Goal: Information Seeking & Learning: Learn about a topic

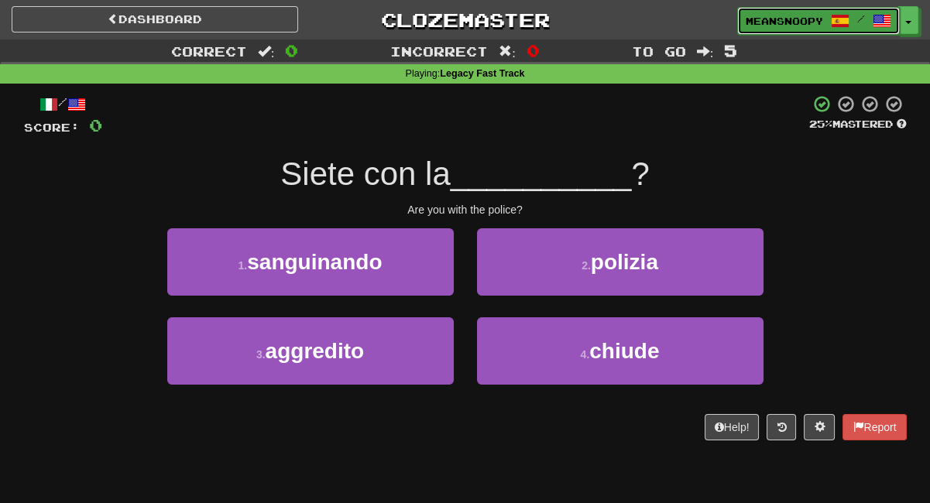
click at [804, 29] on link "meansnoopy /" at bounding box center [818, 21] width 163 height 28
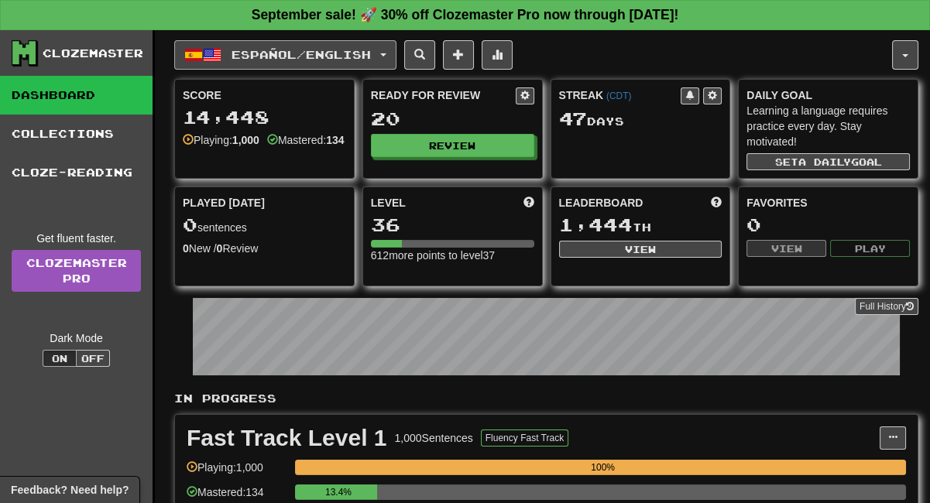
click at [371, 53] on span "Español / English" at bounding box center [300, 54] width 139 height 13
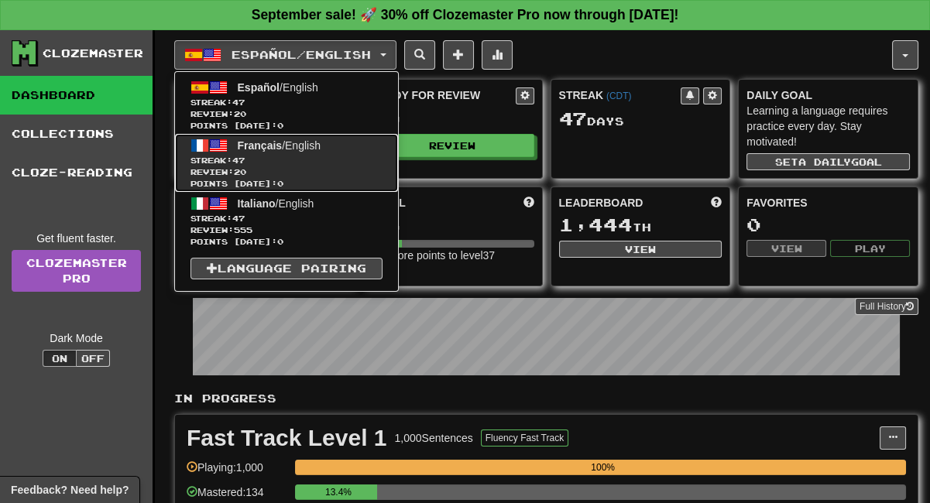
click at [242, 159] on span "47" at bounding box center [238, 160] width 12 height 9
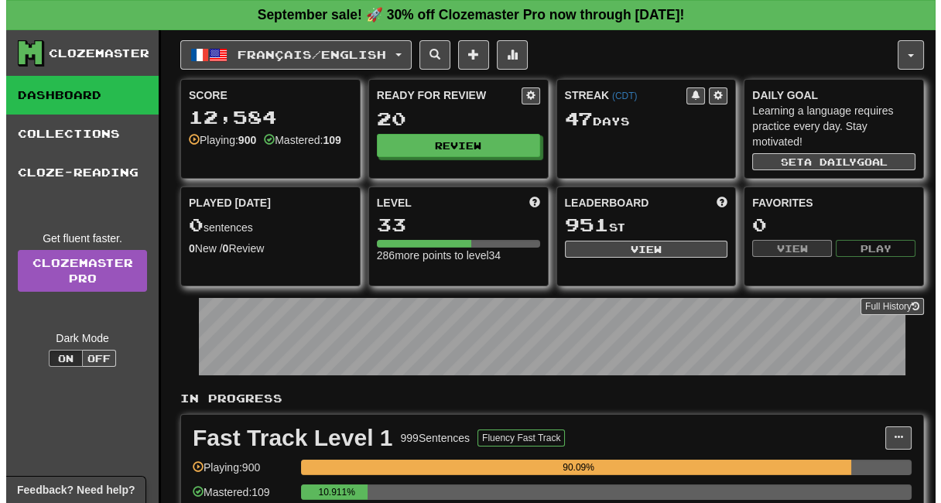
scroll to position [258, 0]
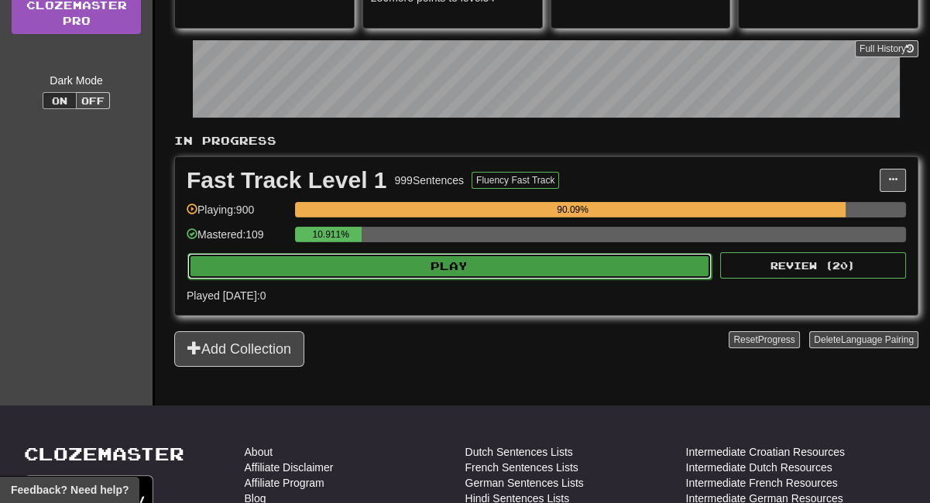
click at [468, 267] on button "Play" at bounding box center [449, 266] width 524 height 26
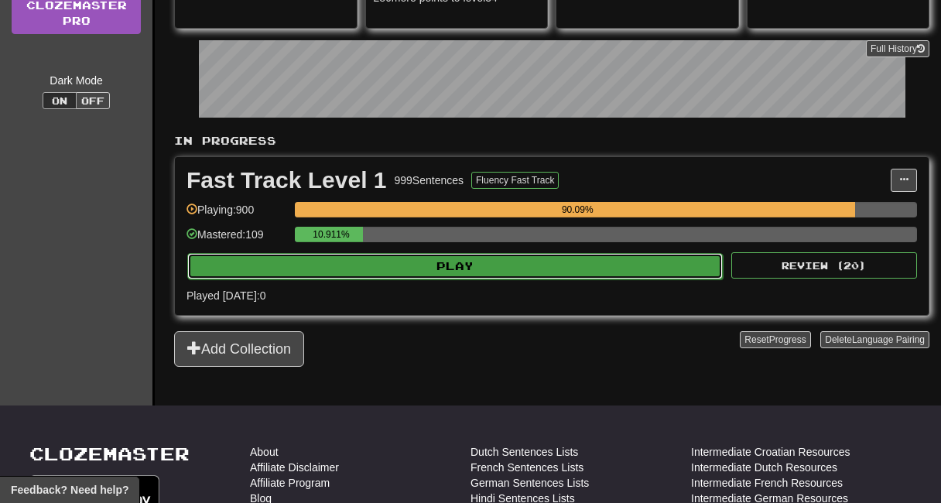
select select "**"
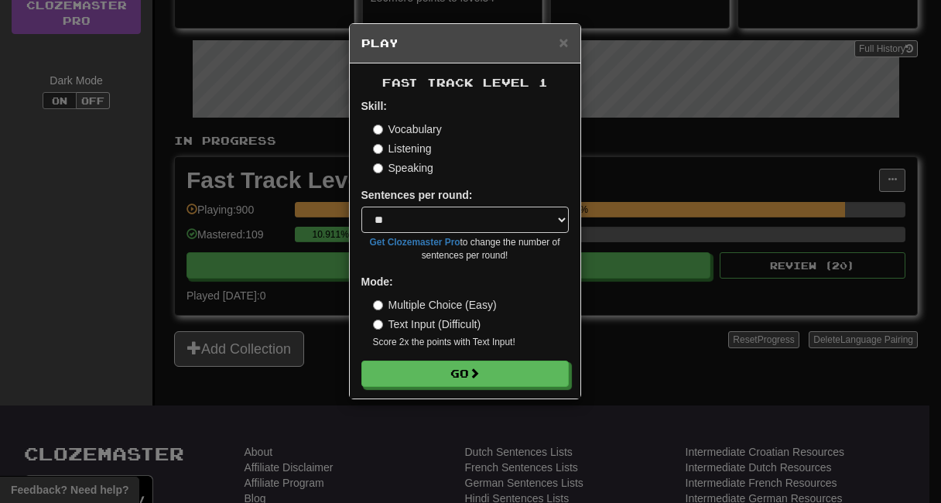
click at [408, 143] on label "Listening" at bounding box center [402, 148] width 59 height 15
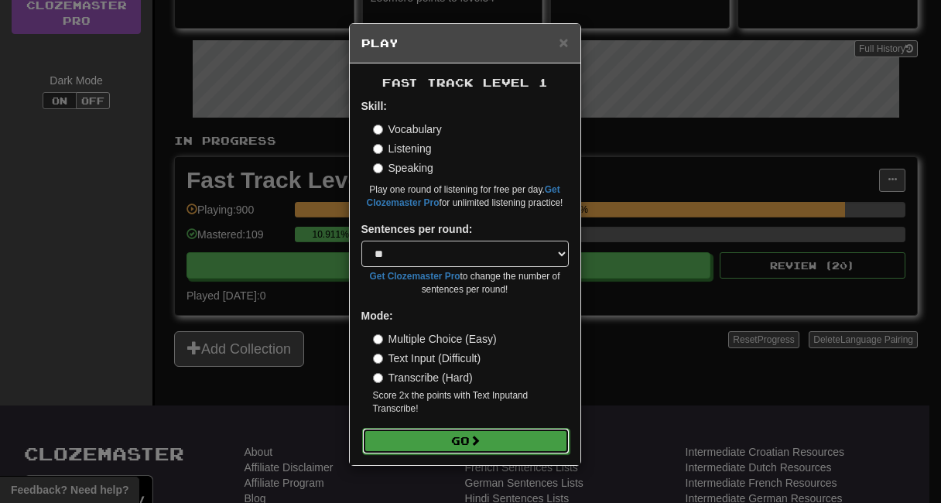
click at [430, 435] on button "Go" at bounding box center [465, 441] width 207 height 26
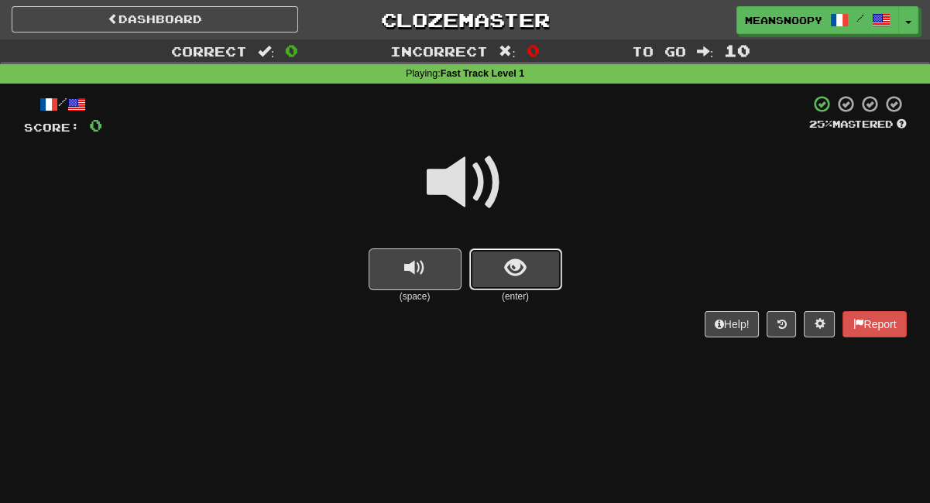
click at [529, 275] on button "show sentence" at bounding box center [515, 269] width 93 height 42
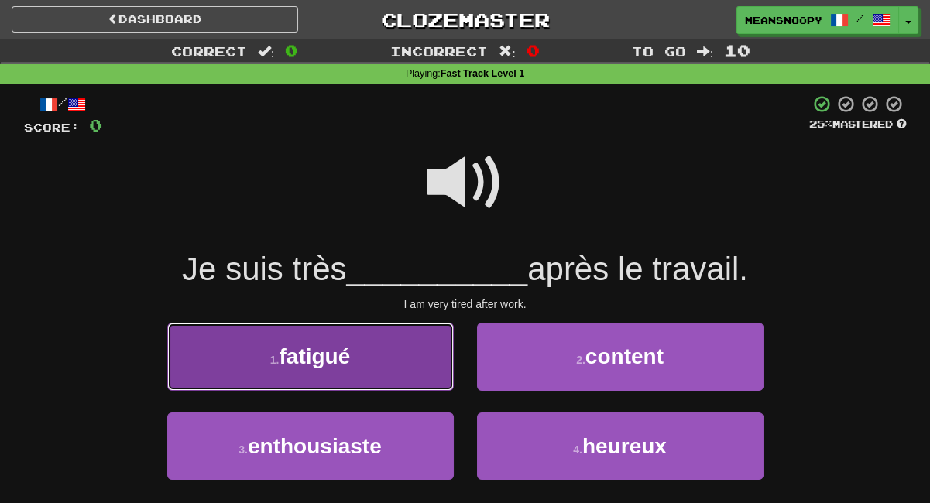
click at [429, 355] on button "1 . fatigué" at bounding box center [310, 356] width 286 height 67
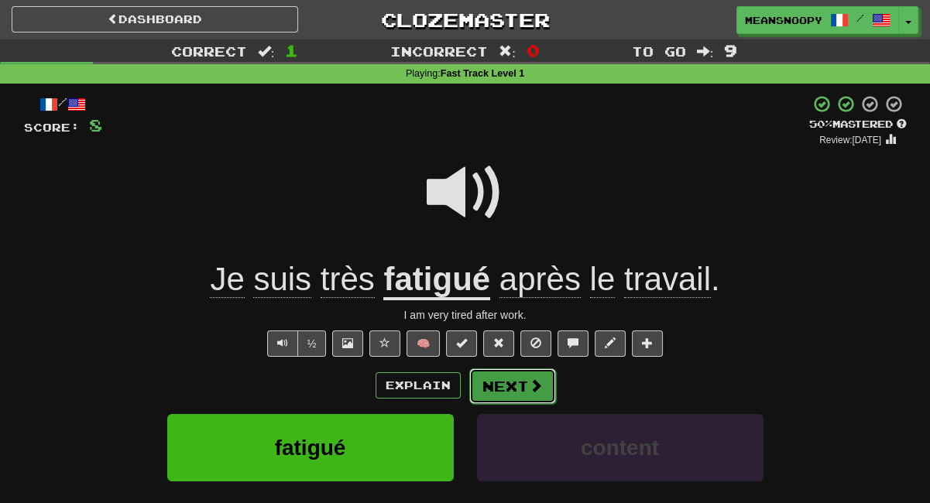
click at [543, 390] on button "Next" at bounding box center [512, 386] width 87 height 36
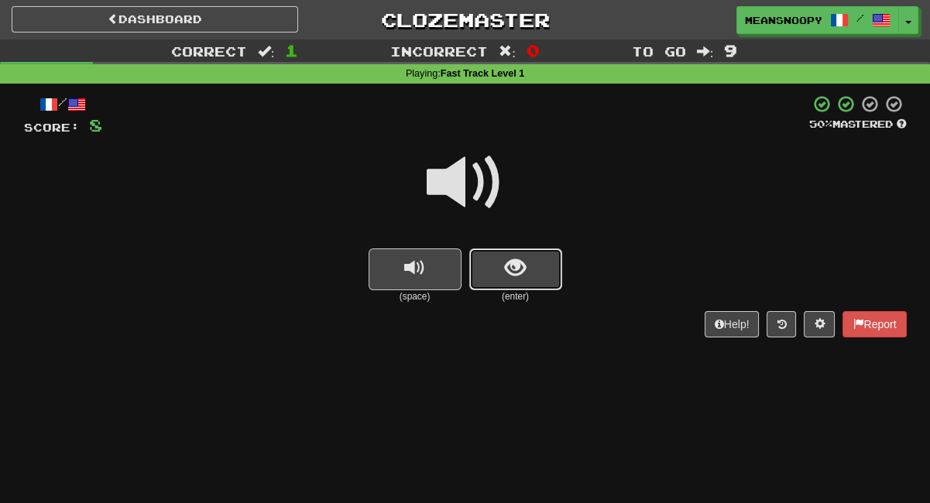
click at [500, 284] on button "show sentence" at bounding box center [515, 269] width 93 height 42
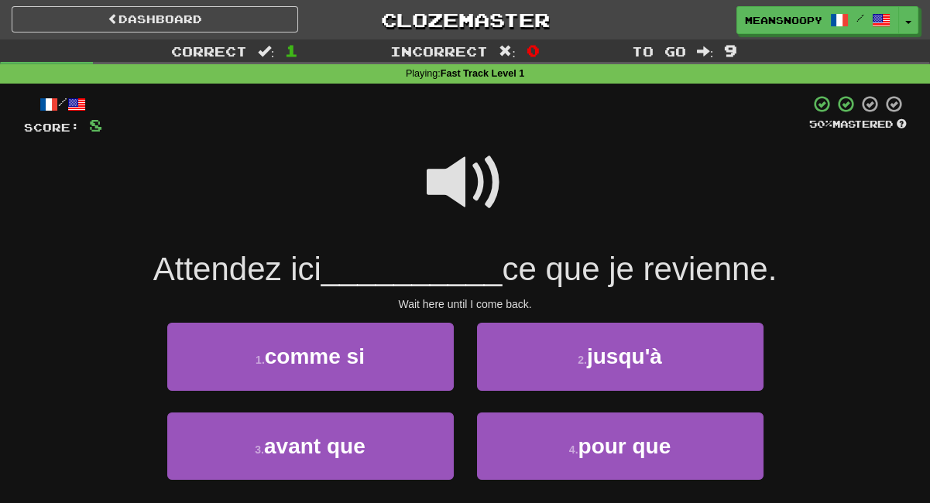
click at [454, 190] on span at bounding box center [465, 182] width 77 height 77
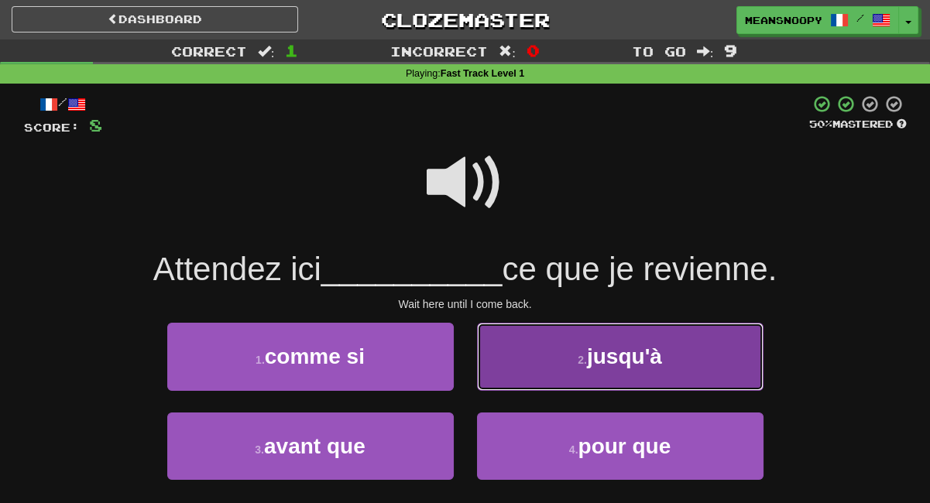
click at [522, 357] on button "2 . jusqu'à" at bounding box center [620, 356] width 286 height 67
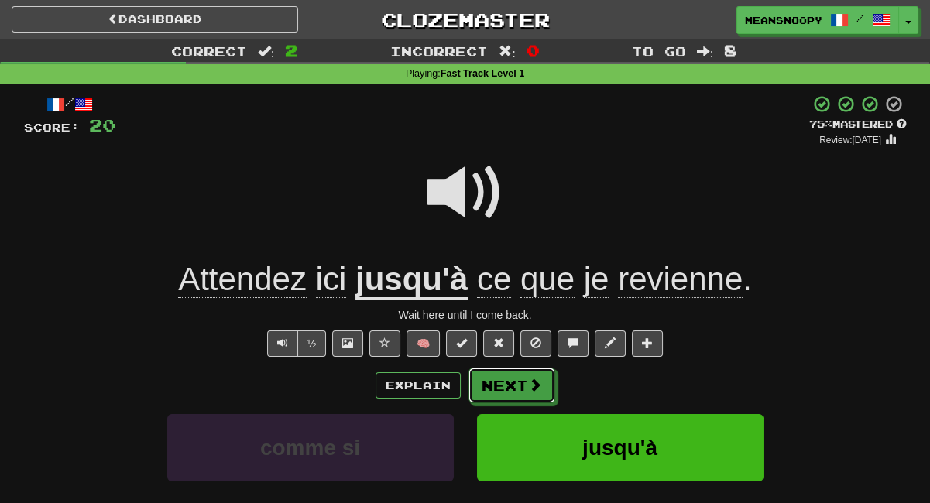
click at [502, 380] on button "Next" at bounding box center [511, 386] width 87 height 36
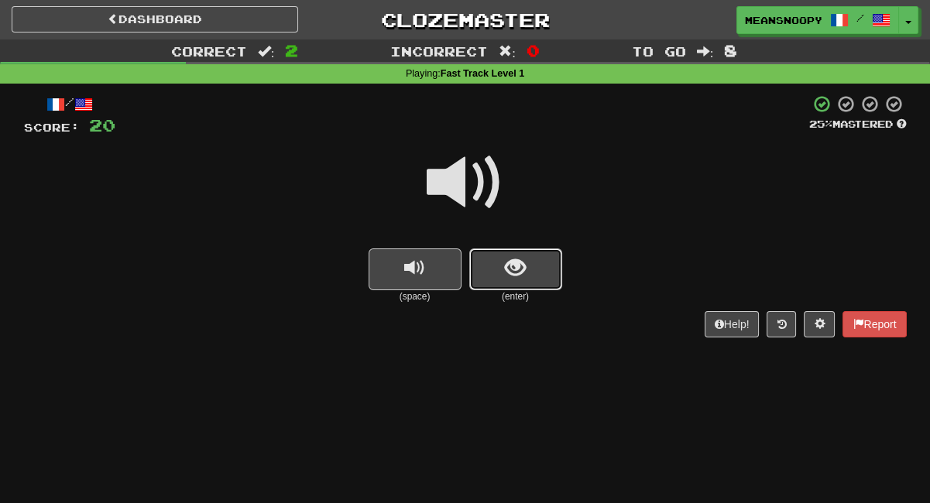
click at [502, 281] on button "show sentence" at bounding box center [515, 269] width 93 height 42
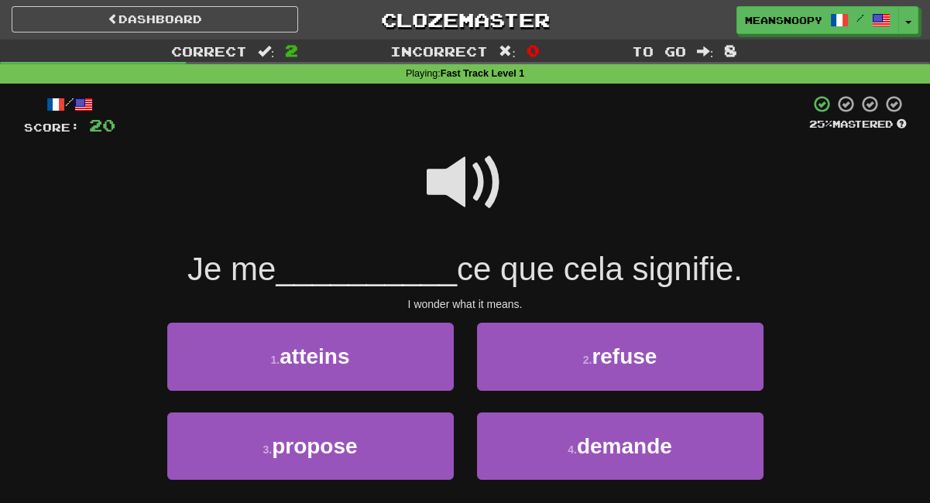
click at [452, 190] on span at bounding box center [465, 182] width 77 height 77
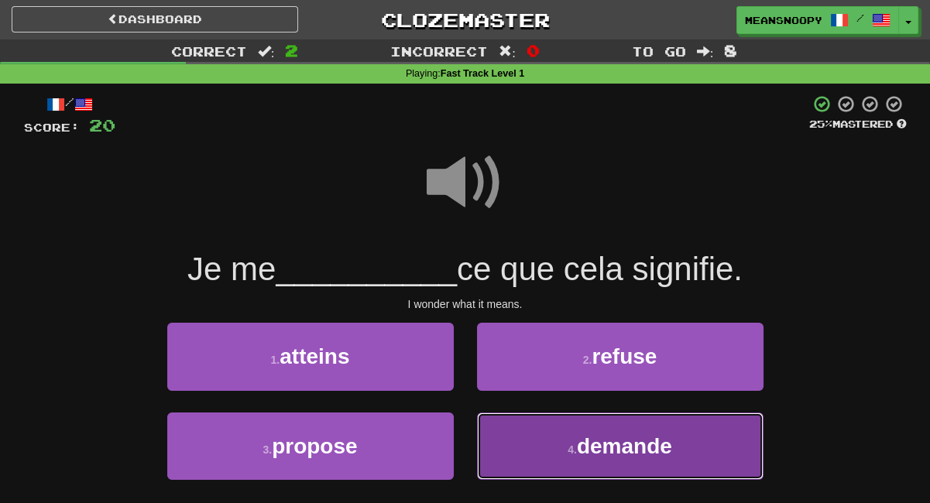
click at [591, 444] on span "demande" at bounding box center [624, 446] width 95 height 24
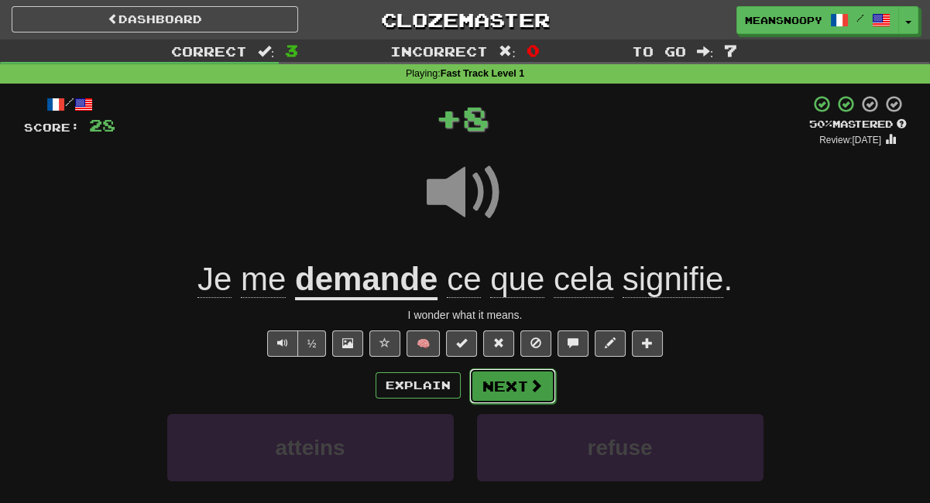
click at [514, 388] on button "Next" at bounding box center [512, 386] width 87 height 36
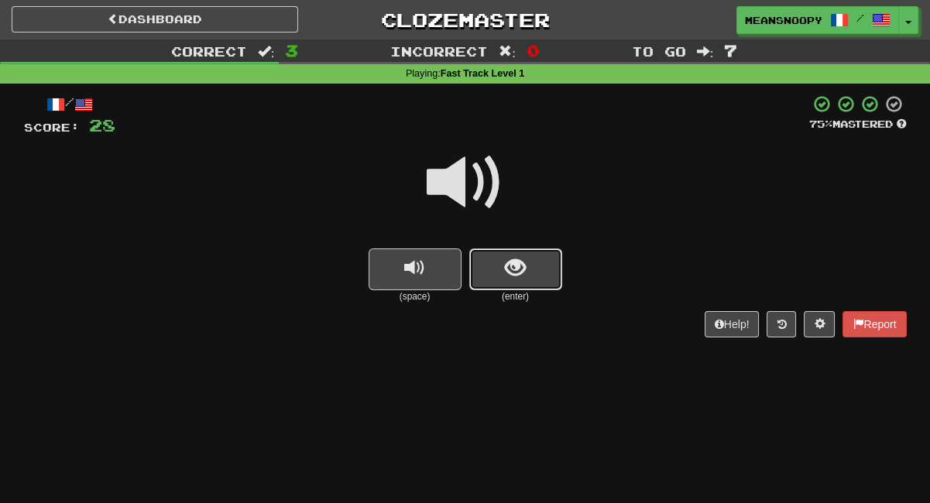
click at [511, 262] on span "show sentence" at bounding box center [515, 268] width 21 height 21
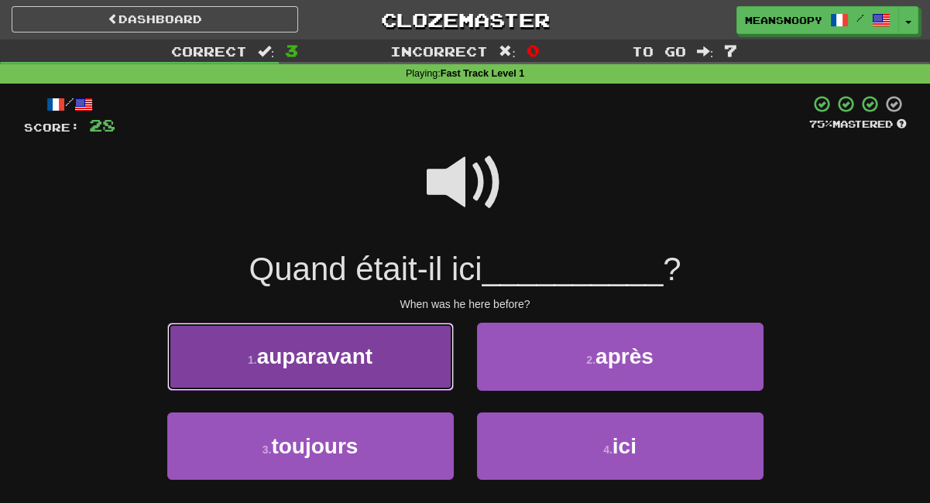
click at [398, 358] on button "1 . auparavant" at bounding box center [310, 356] width 286 height 67
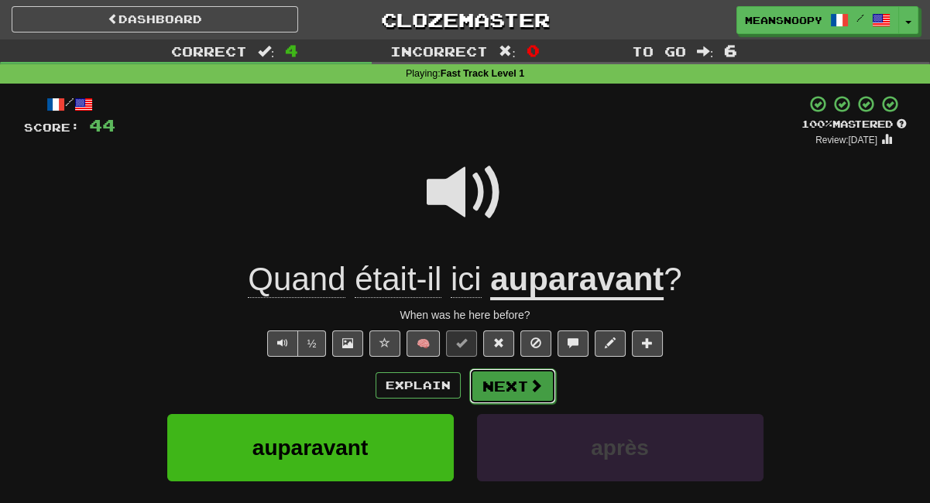
click at [534, 376] on button "Next" at bounding box center [512, 386] width 87 height 36
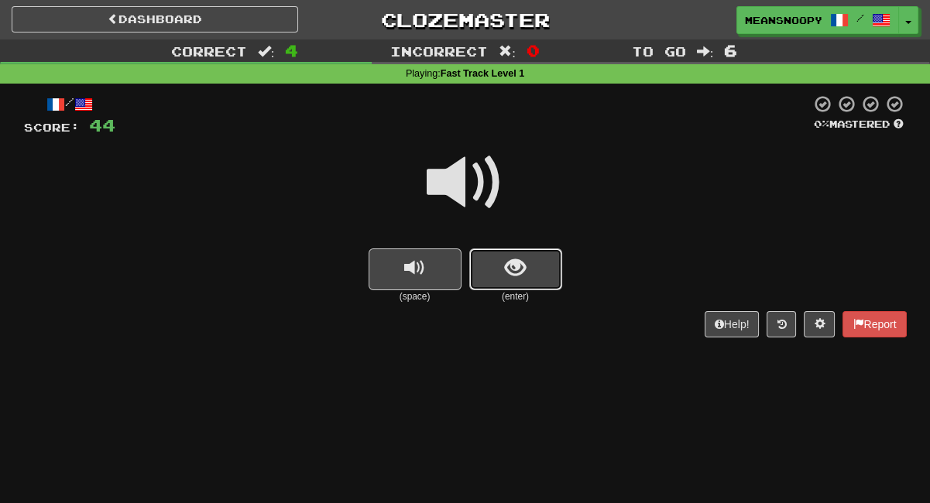
click at [532, 275] on button "show sentence" at bounding box center [515, 269] width 93 height 42
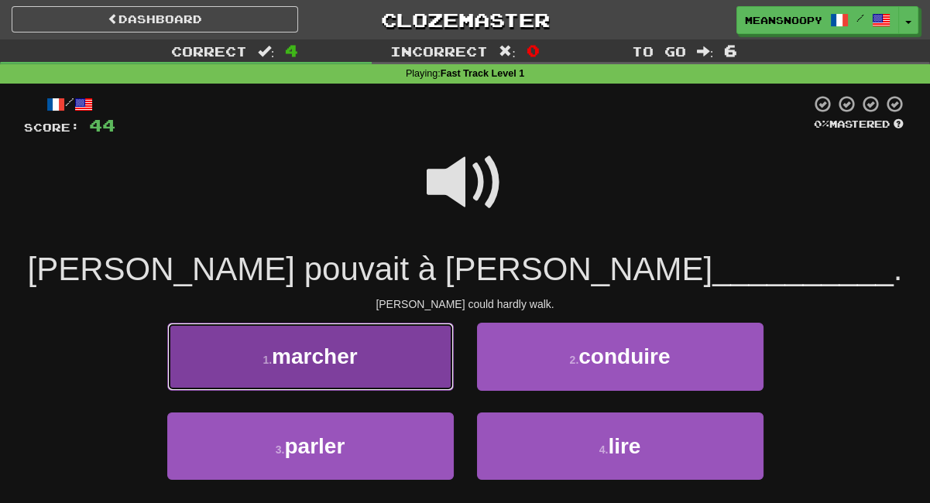
click at [436, 371] on button "1 . marcher" at bounding box center [310, 356] width 286 height 67
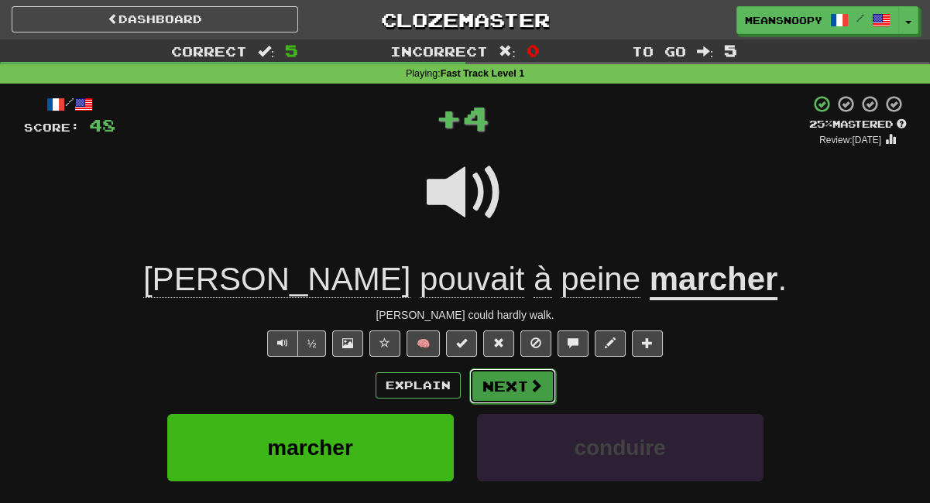
click at [542, 386] on button "Next" at bounding box center [512, 386] width 87 height 36
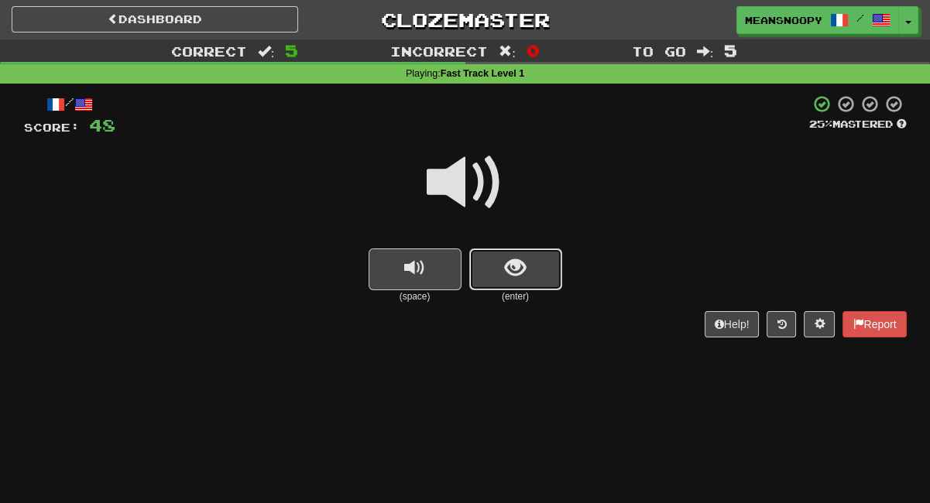
click at [488, 259] on button "show sentence" at bounding box center [515, 269] width 93 height 42
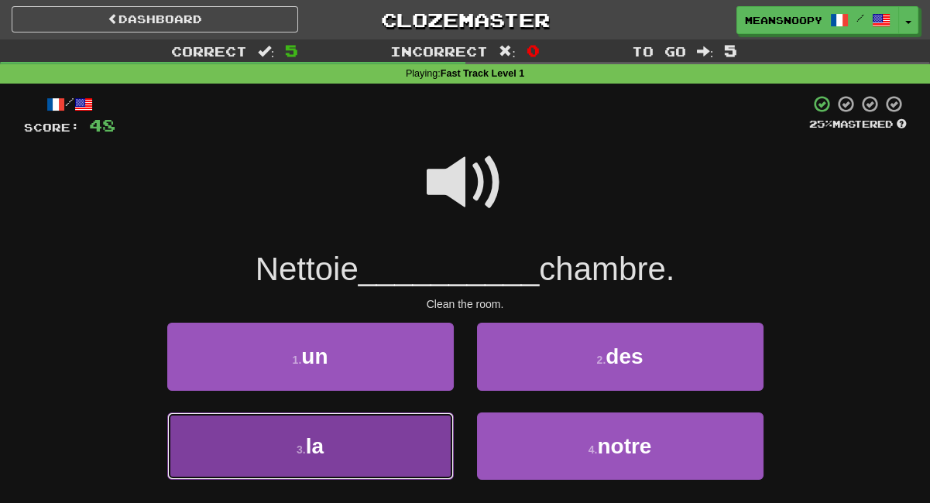
click at [375, 448] on button "3 . la" at bounding box center [310, 446] width 286 height 67
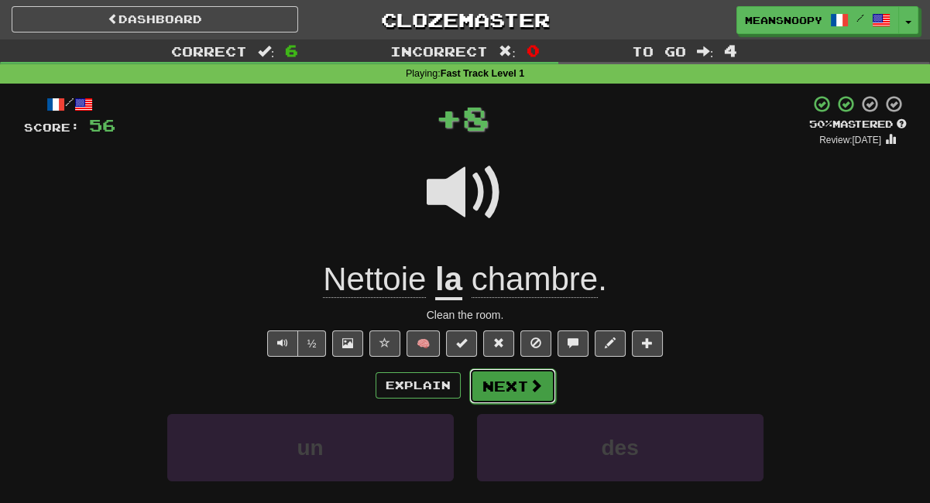
click at [505, 392] on button "Next" at bounding box center [512, 386] width 87 height 36
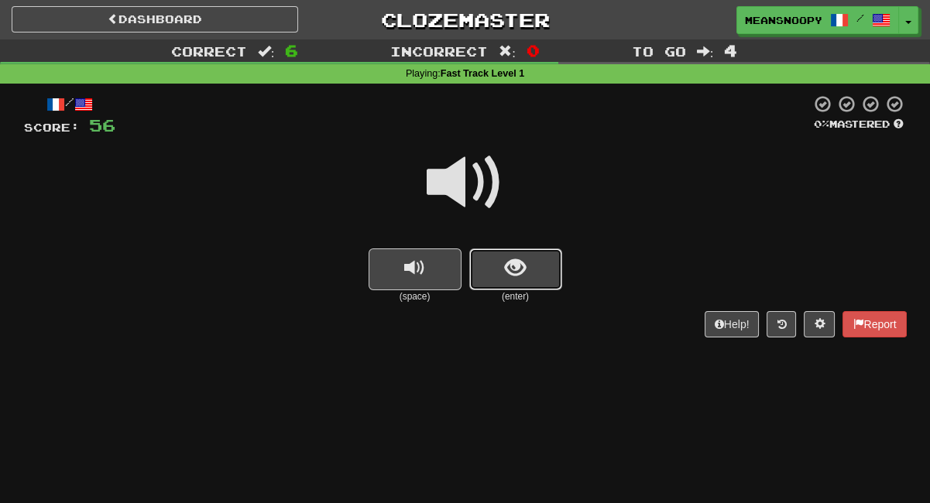
click at [523, 270] on span "show sentence" at bounding box center [515, 268] width 21 height 21
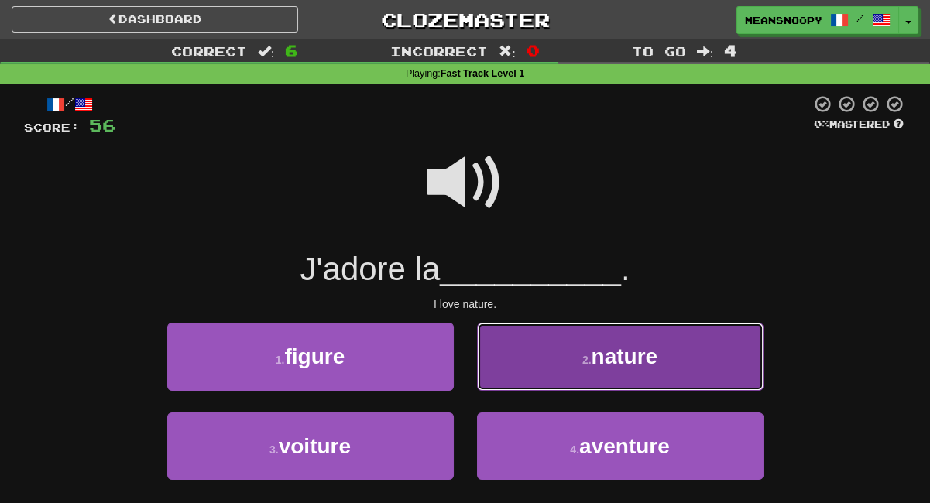
click at [535, 363] on button "2 . nature" at bounding box center [620, 356] width 286 height 67
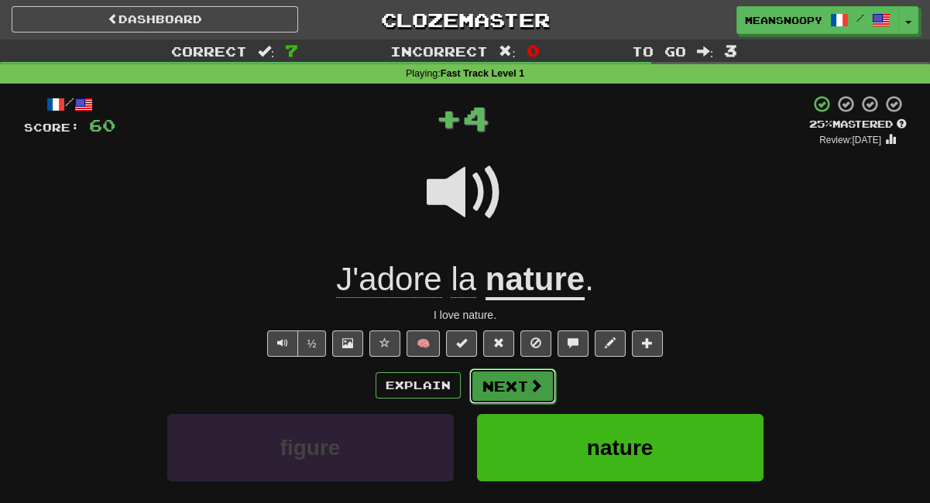
click at [517, 383] on button "Next" at bounding box center [512, 386] width 87 height 36
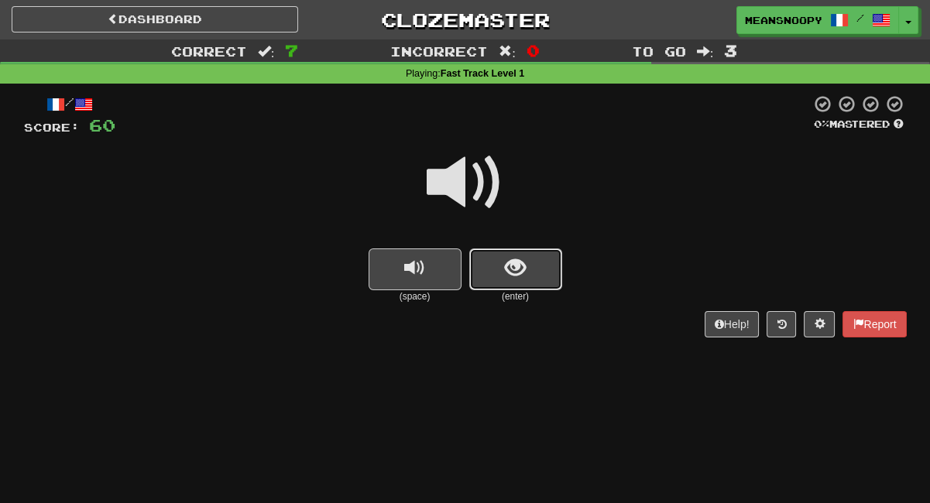
click at [509, 281] on button "show sentence" at bounding box center [515, 269] width 93 height 42
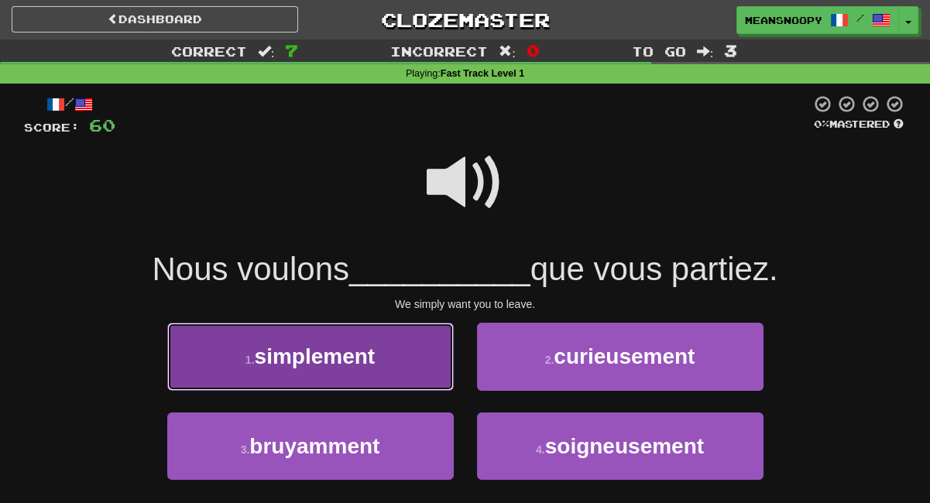
click at [411, 379] on button "1 . simplement" at bounding box center [310, 356] width 286 height 67
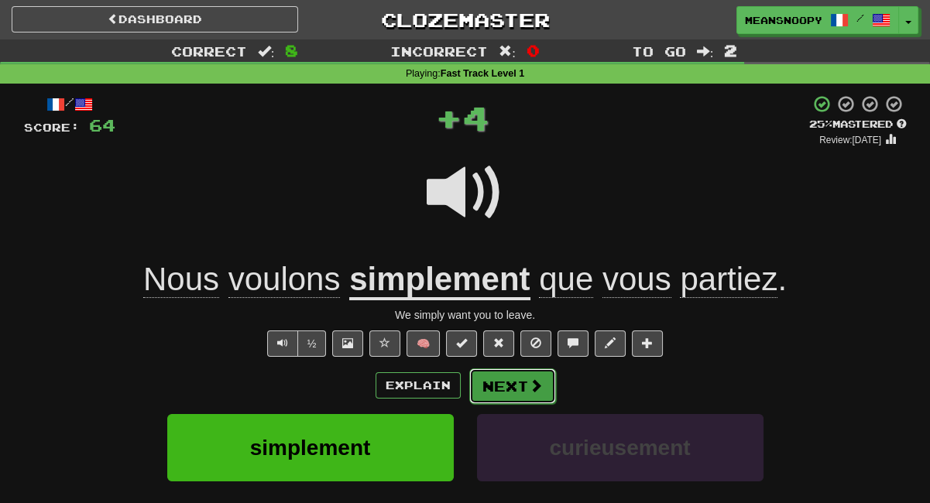
click at [514, 390] on button "Next" at bounding box center [512, 386] width 87 height 36
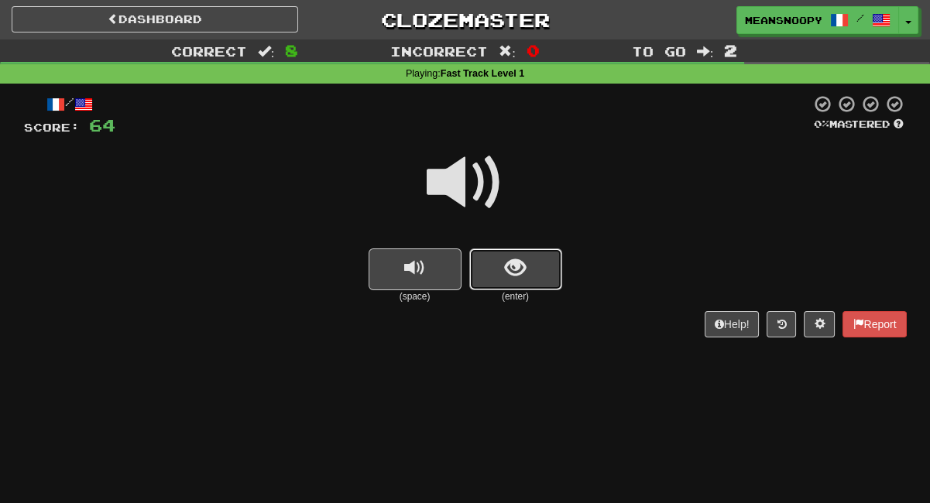
click at [528, 275] on button "show sentence" at bounding box center [515, 269] width 93 height 42
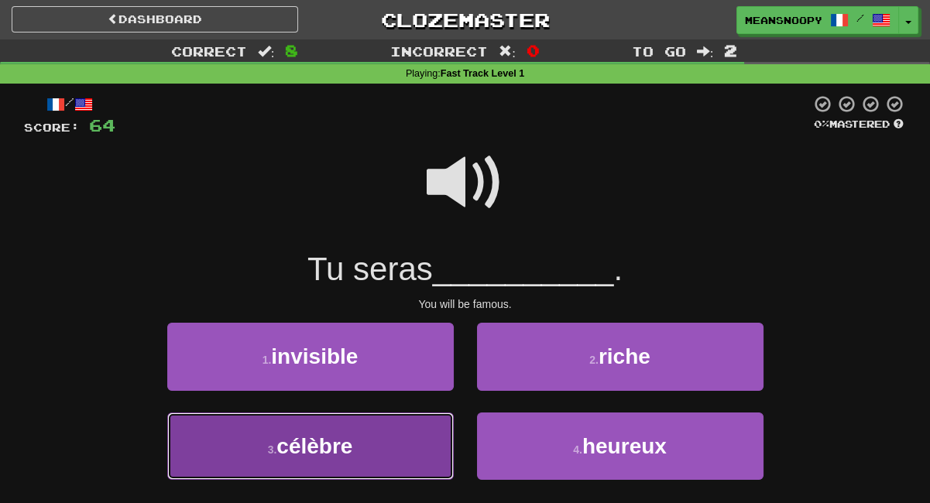
click at [392, 448] on button "3 . célèbre" at bounding box center [310, 446] width 286 height 67
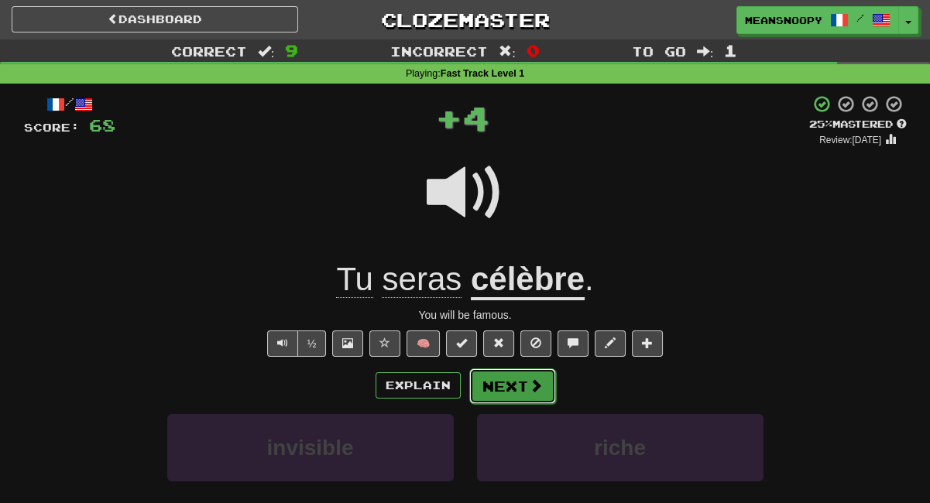
click at [505, 396] on button "Next" at bounding box center [512, 386] width 87 height 36
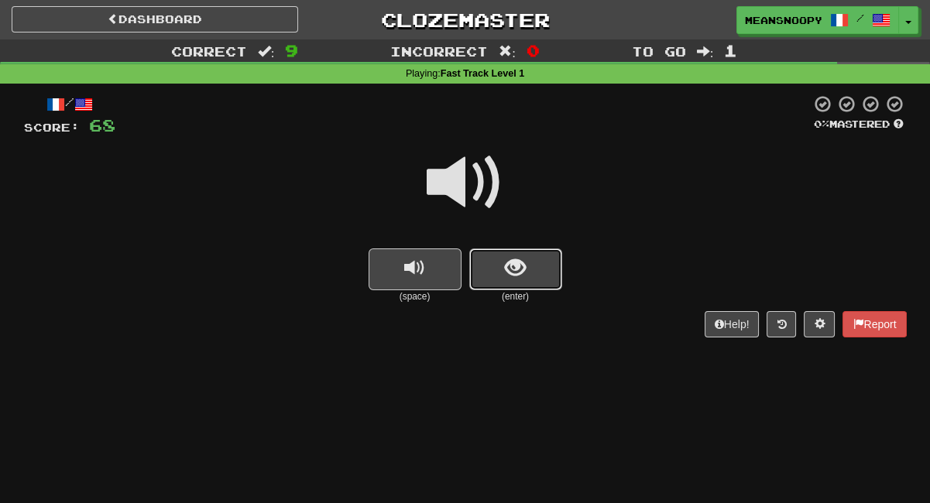
click at [498, 262] on button "show sentence" at bounding box center [515, 269] width 93 height 42
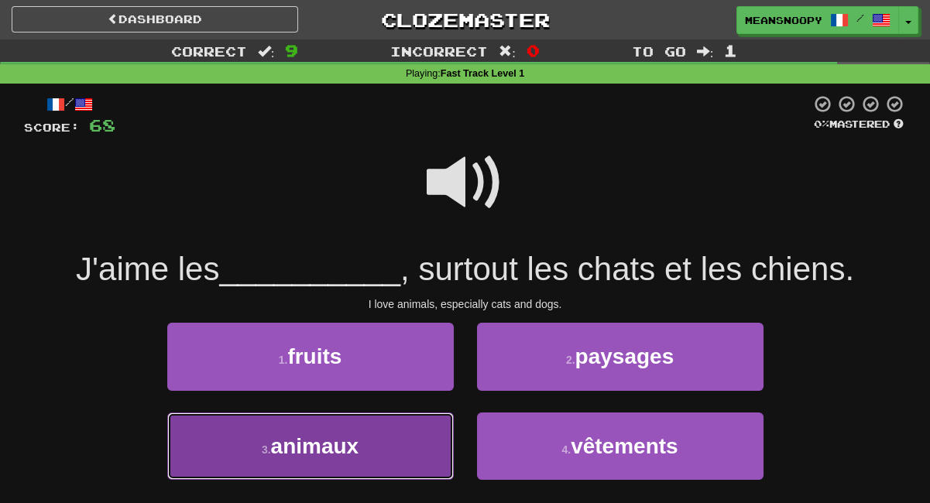
click at [348, 447] on span "animaux" at bounding box center [315, 446] width 88 height 24
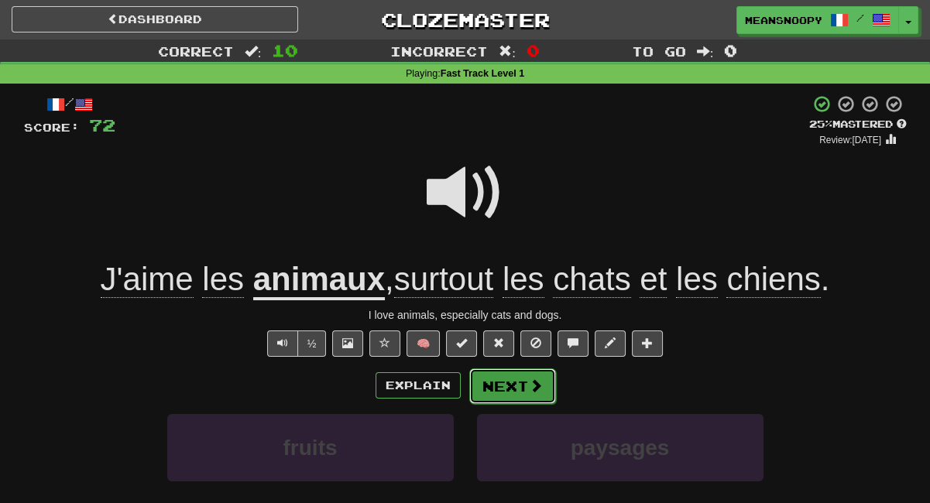
click at [504, 387] on button "Next" at bounding box center [512, 386] width 87 height 36
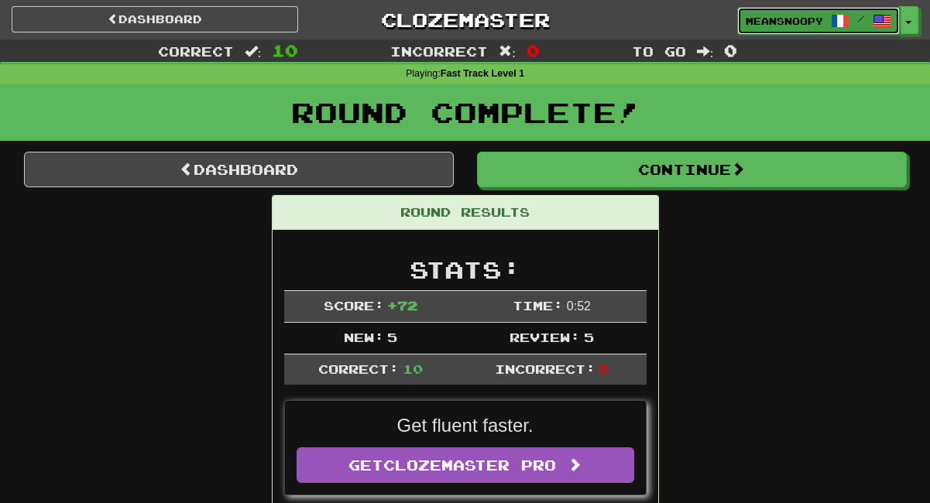
click at [771, 18] on span "meansnoopy" at bounding box center [783, 21] width 77 height 14
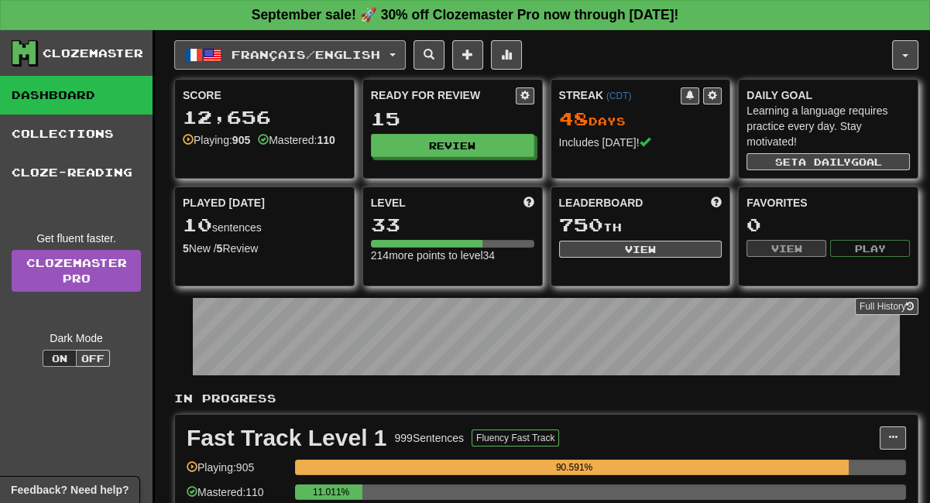
click at [336, 58] on span "Français / English" at bounding box center [305, 54] width 149 height 13
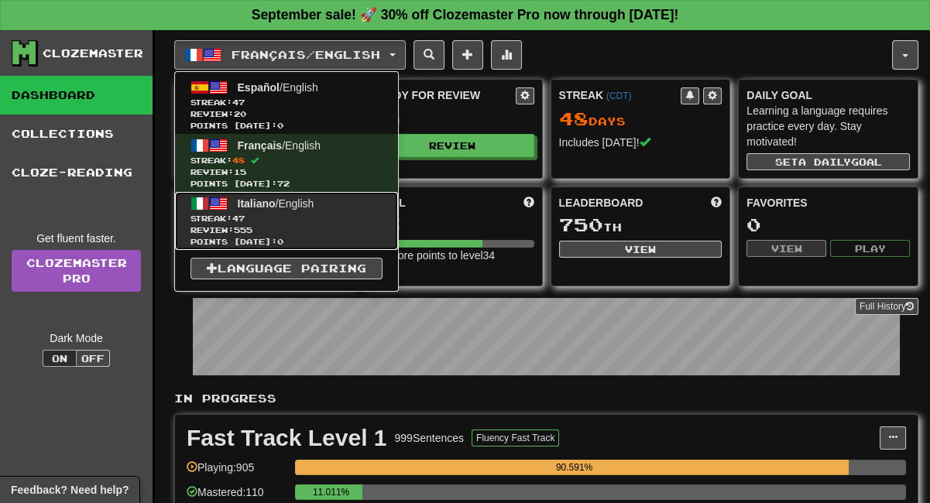
click at [245, 221] on span "47" at bounding box center [238, 218] width 12 height 9
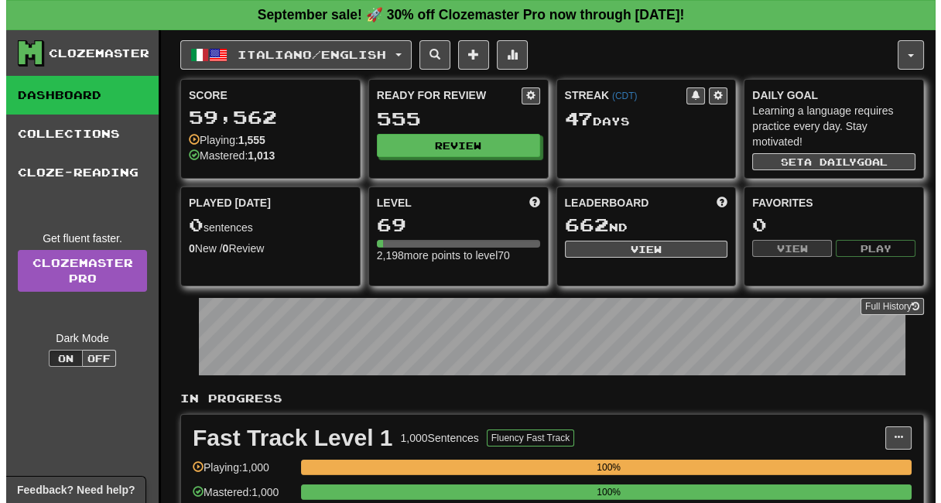
scroll to position [258, 0]
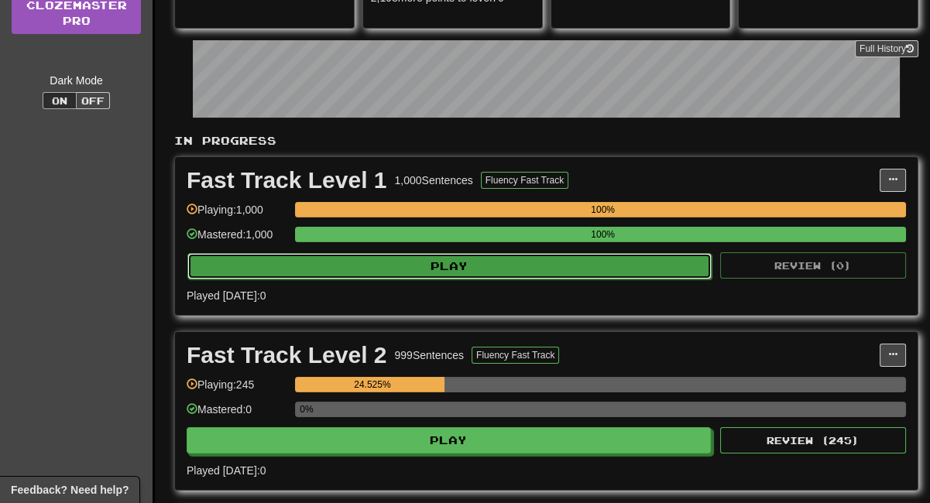
click at [489, 266] on button "Play" at bounding box center [449, 266] width 524 height 26
select select "**"
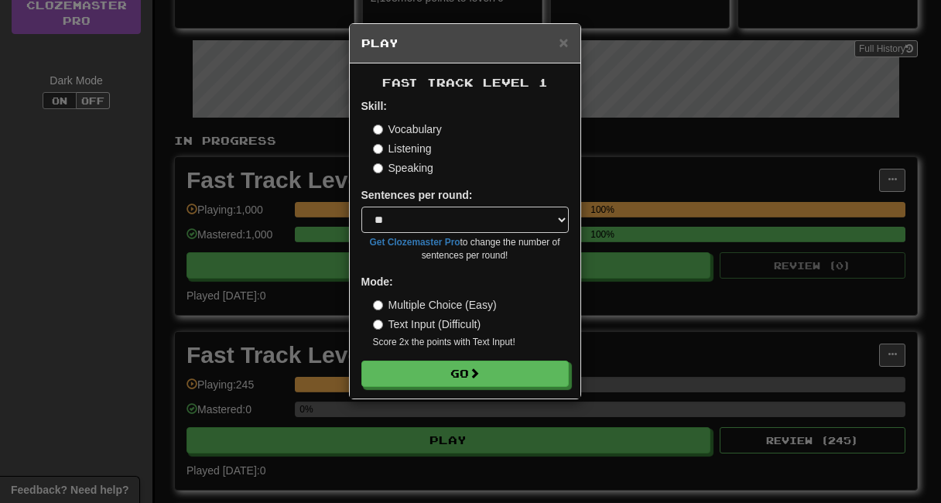
click at [405, 148] on label "Listening" at bounding box center [402, 148] width 59 height 15
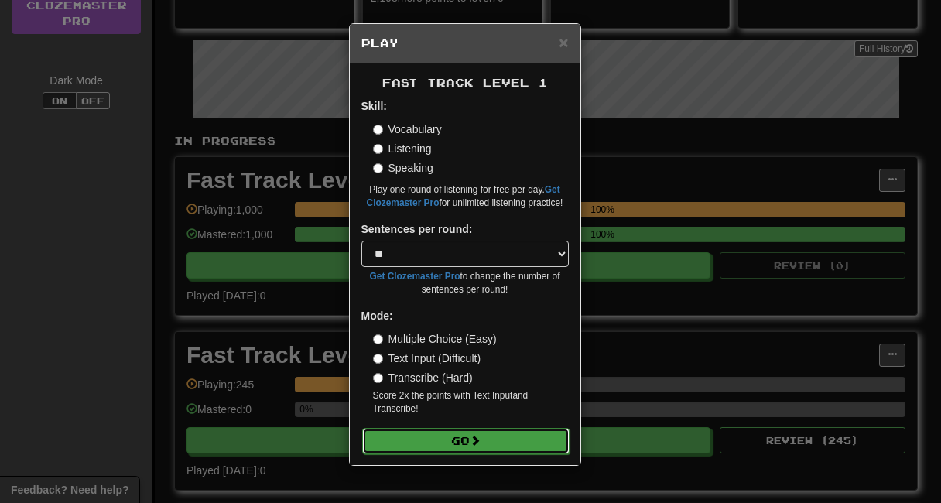
click at [428, 438] on button "Go" at bounding box center [465, 441] width 207 height 26
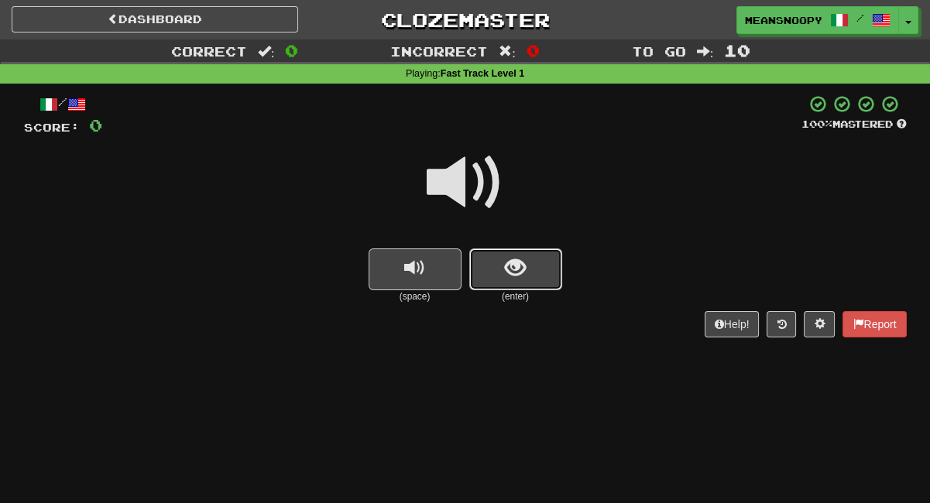
click at [506, 276] on span "show sentence" at bounding box center [515, 268] width 21 height 21
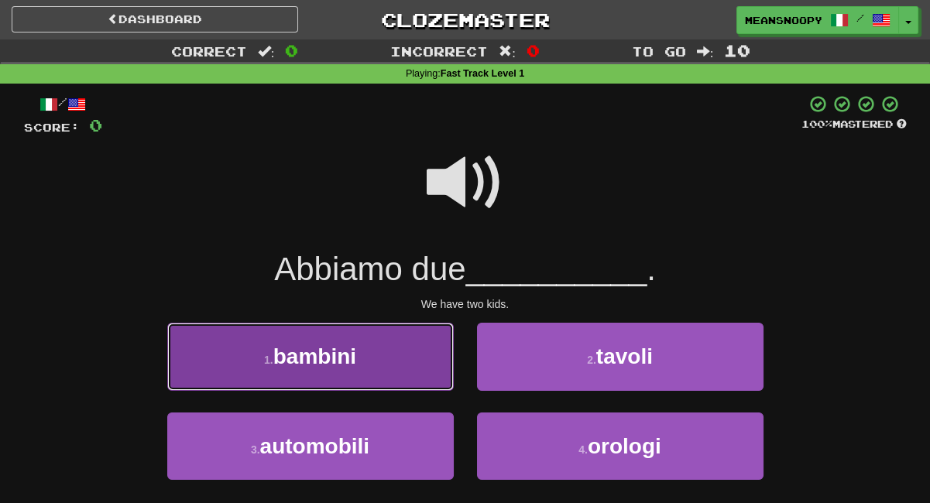
click at [422, 355] on button "1 . bambini" at bounding box center [310, 356] width 286 height 67
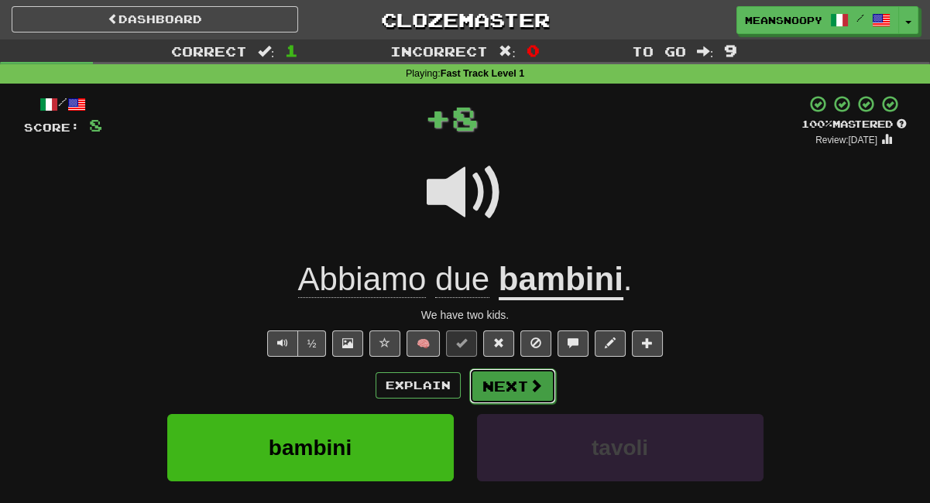
click at [508, 385] on button "Next" at bounding box center [512, 386] width 87 height 36
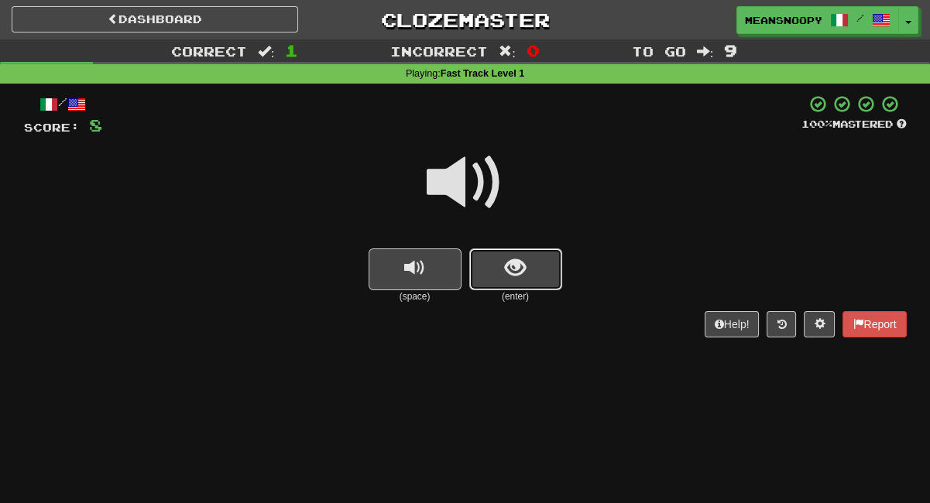
click at [503, 254] on button "show sentence" at bounding box center [515, 269] width 93 height 42
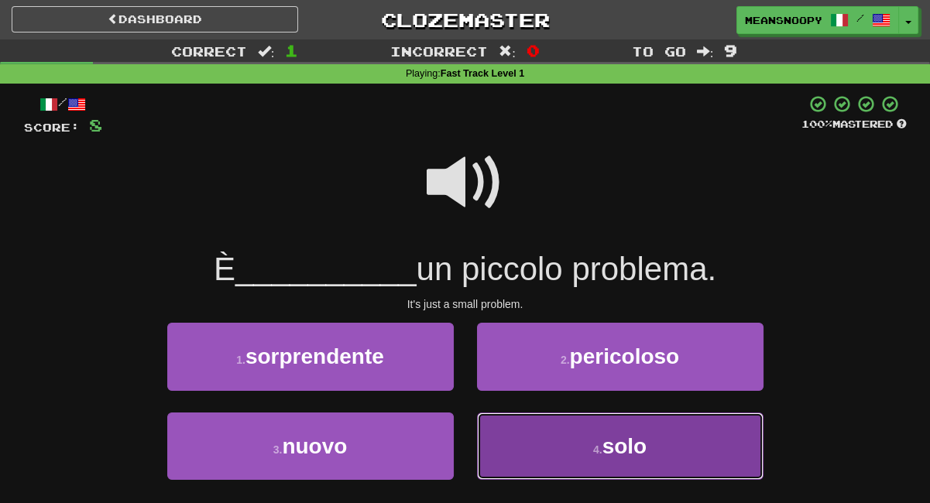
click at [520, 457] on button "4 . solo" at bounding box center [620, 446] width 286 height 67
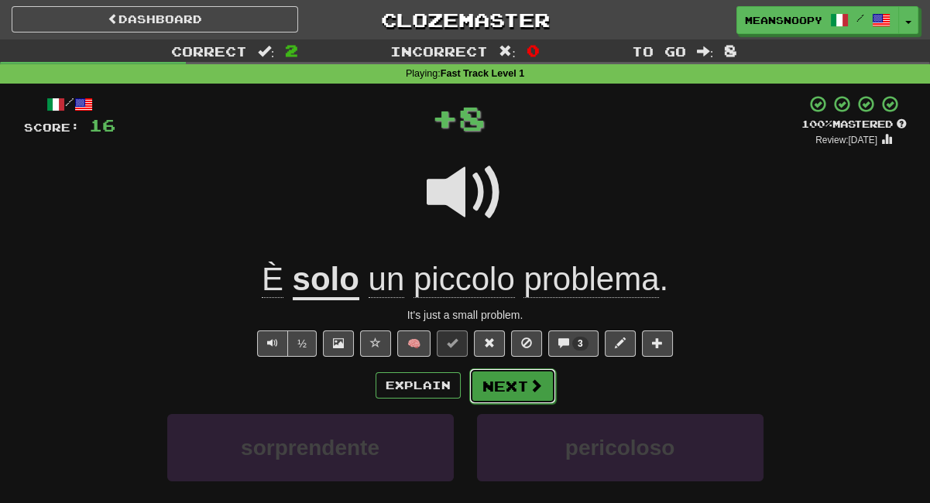
click at [530, 389] on span at bounding box center [536, 386] width 14 height 14
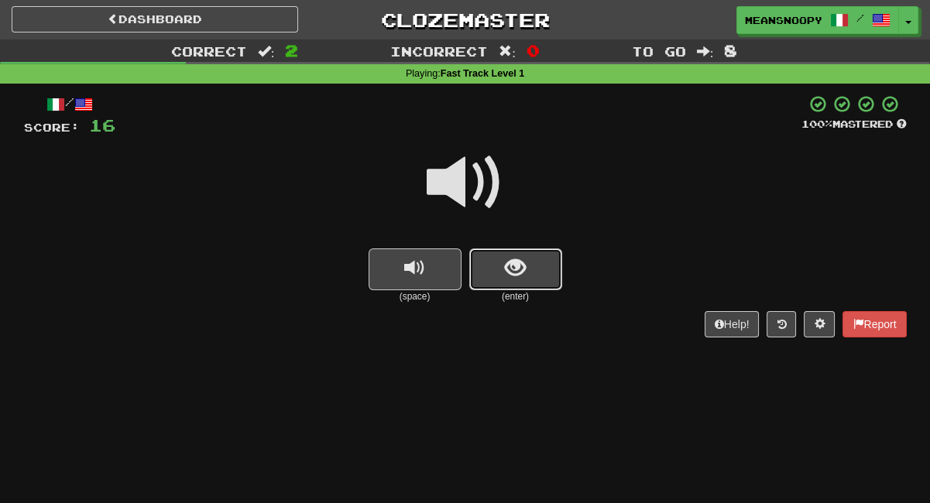
click at [525, 284] on button "show sentence" at bounding box center [515, 269] width 93 height 42
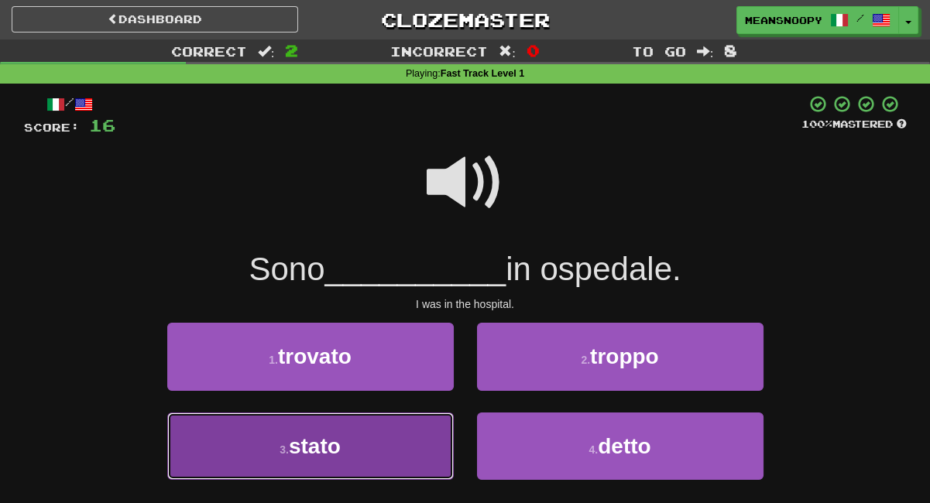
click at [406, 439] on button "3 . stato" at bounding box center [310, 446] width 286 height 67
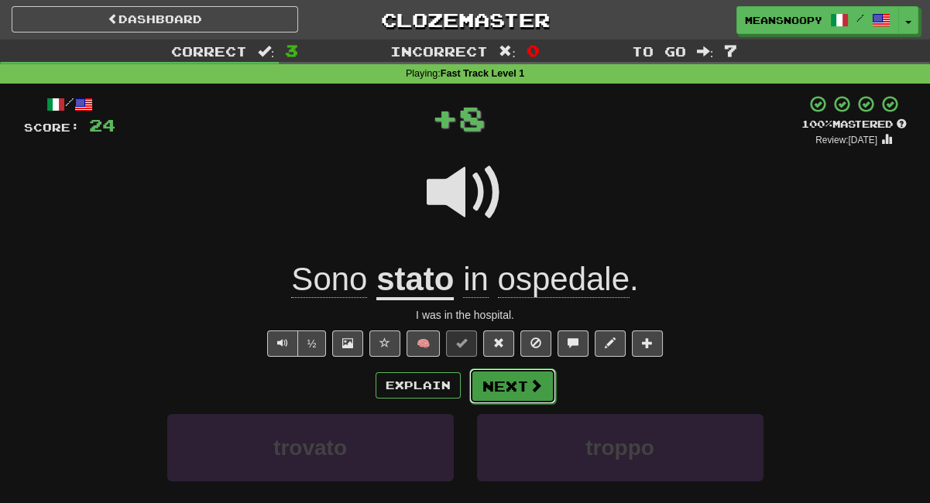
click at [495, 386] on button "Next" at bounding box center [512, 386] width 87 height 36
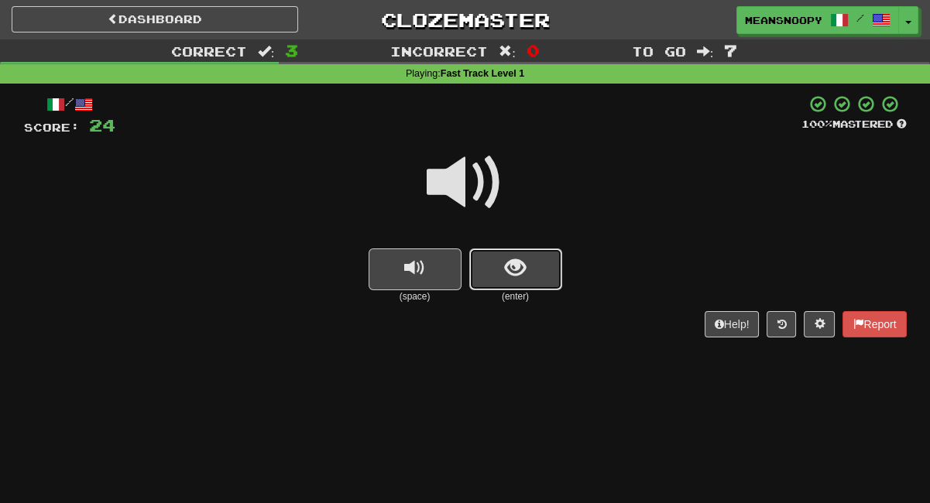
click at [529, 259] on button "show sentence" at bounding box center [515, 269] width 93 height 42
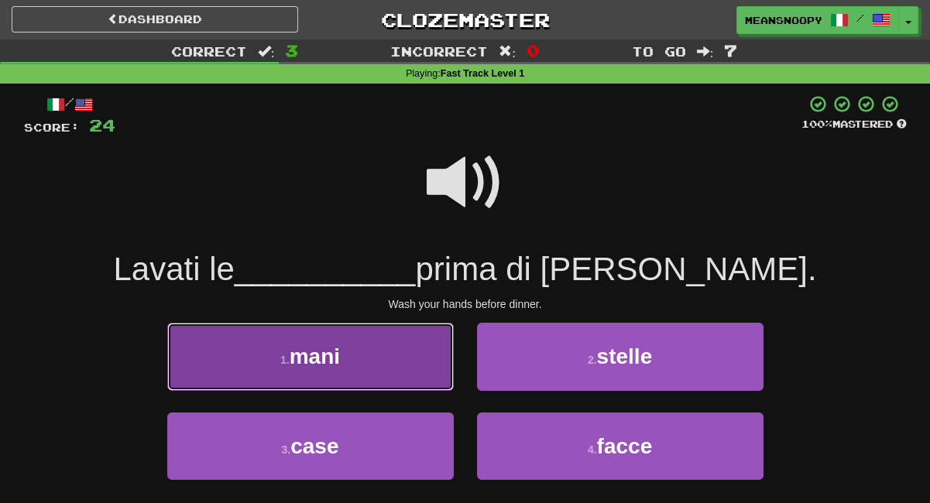
click at [433, 355] on button "1 . mani" at bounding box center [310, 356] width 286 height 67
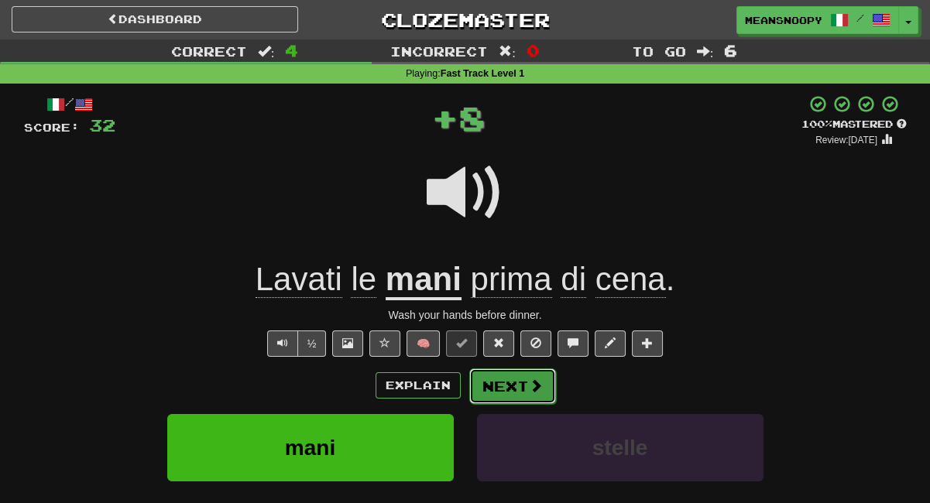
click at [504, 382] on button "Next" at bounding box center [512, 386] width 87 height 36
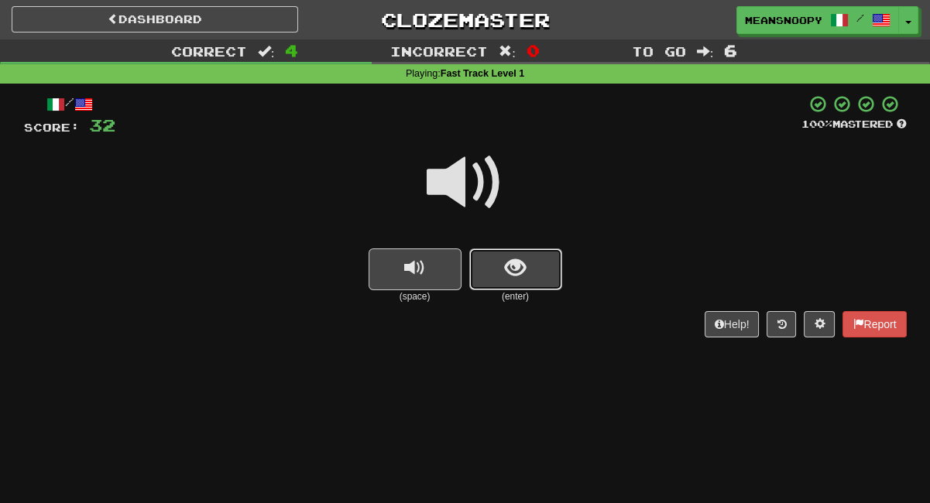
click at [519, 262] on span "show sentence" at bounding box center [515, 268] width 21 height 21
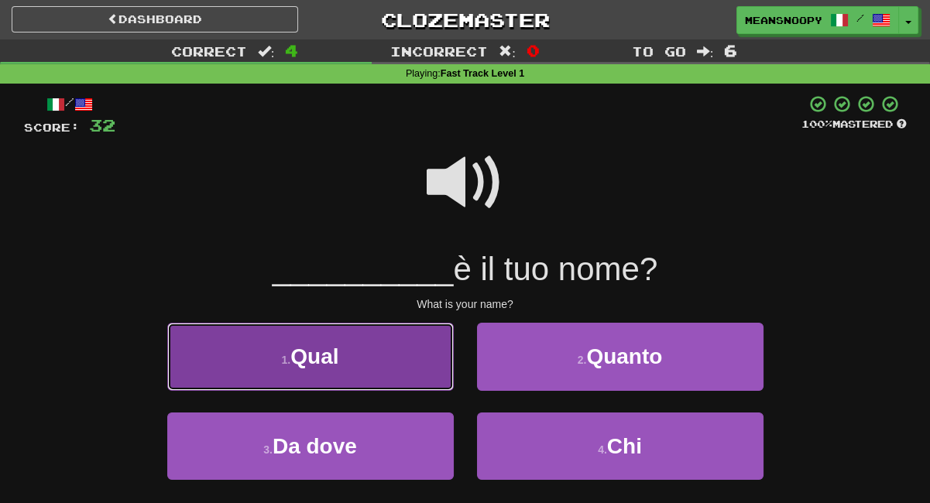
click at [402, 359] on button "1 . Qual" at bounding box center [310, 356] width 286 height 67
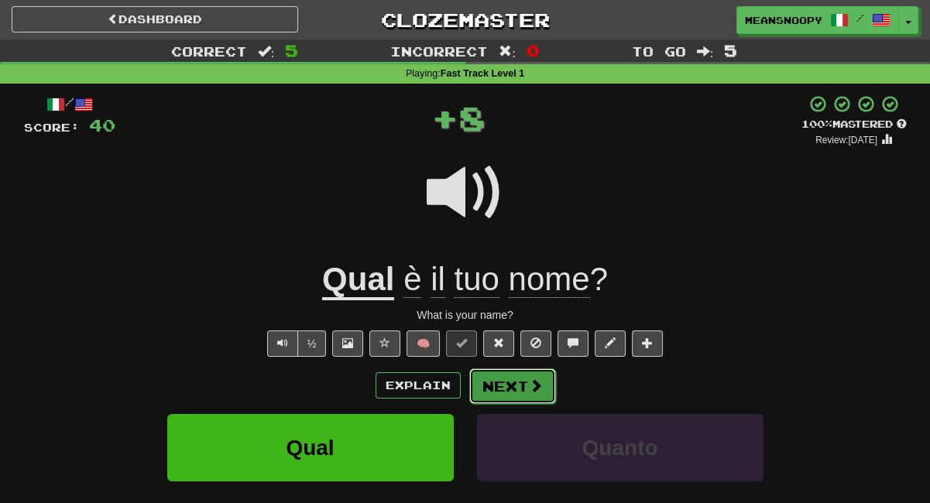
click at [512, 382] on button "Next" at bounding box center [512, 386] width 87 height 36
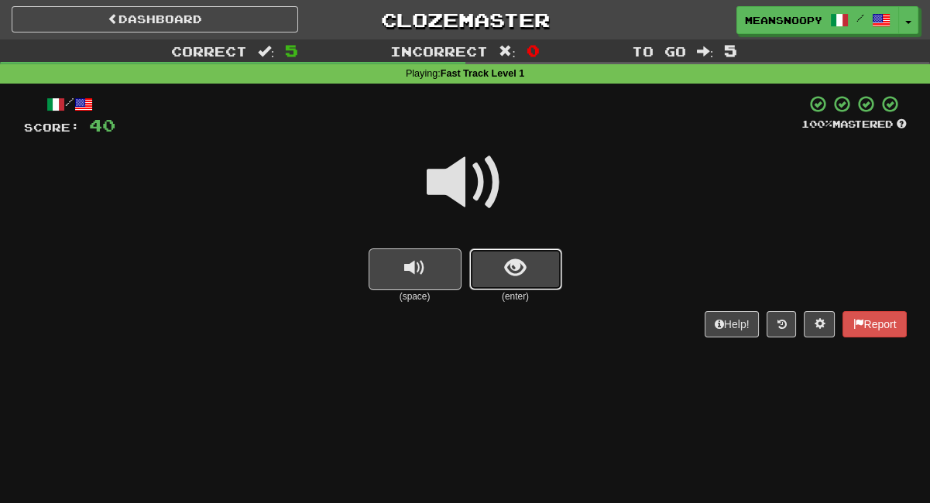
click at [521, 276] on span "show sentence" at bounding box center [515, 268] width 21 height 21
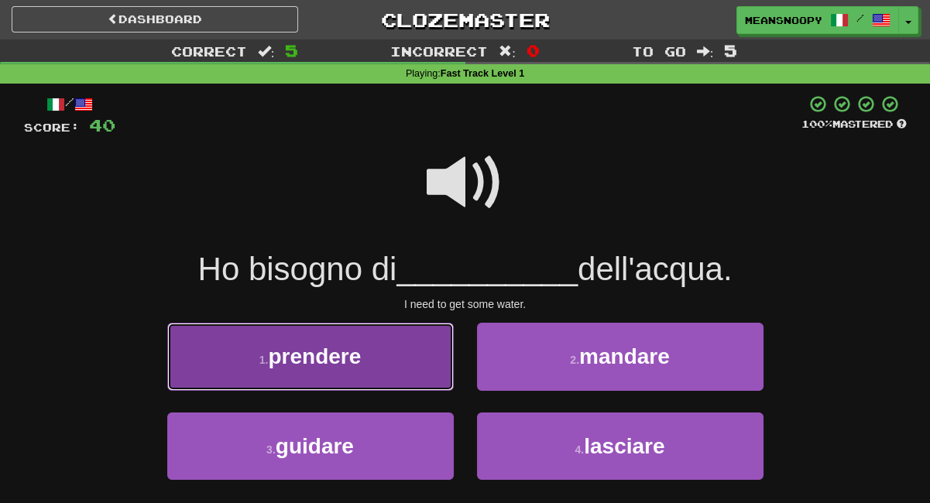
click at [400, 358] on button "1 . prendere" at bounding box center [310, 356] width 286 height 67
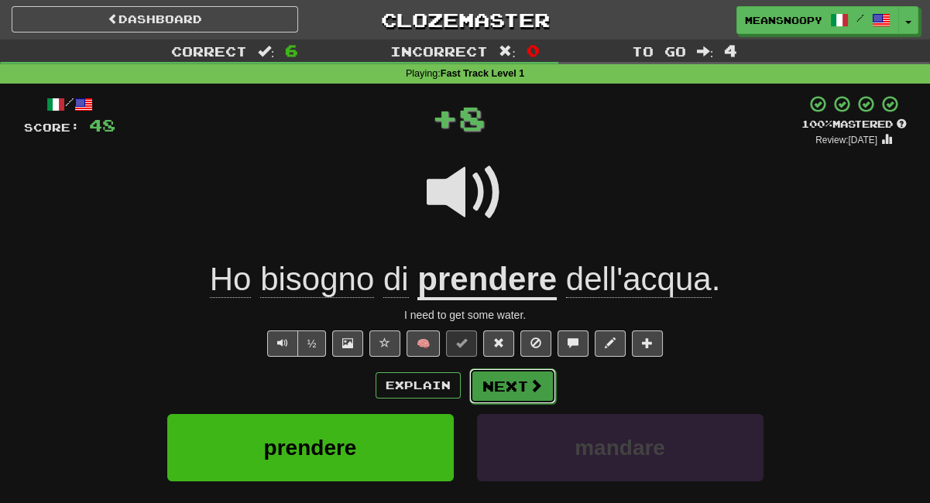
click at [505, 386] on button "Next" at bounding box center [512, 386] width 87 height 36
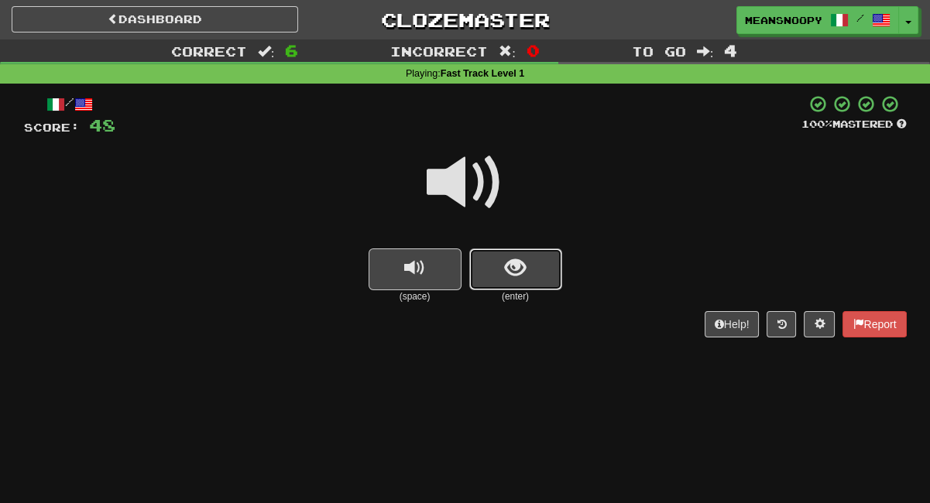
click at [507, 284] on button "show sentence" at bounding box center [515, 269] width 93 height 42
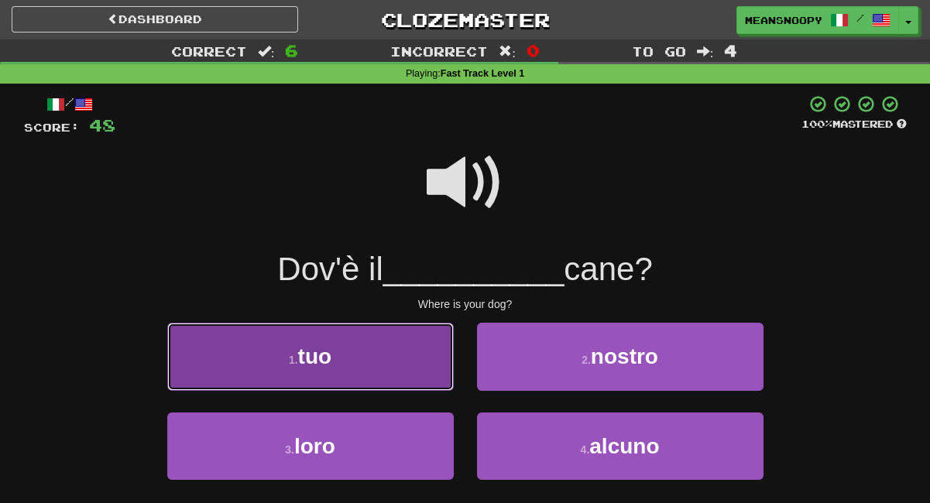
click at [399, 355] on button "1 . tuo" at bounding box center [310, 356] width 286 height 67
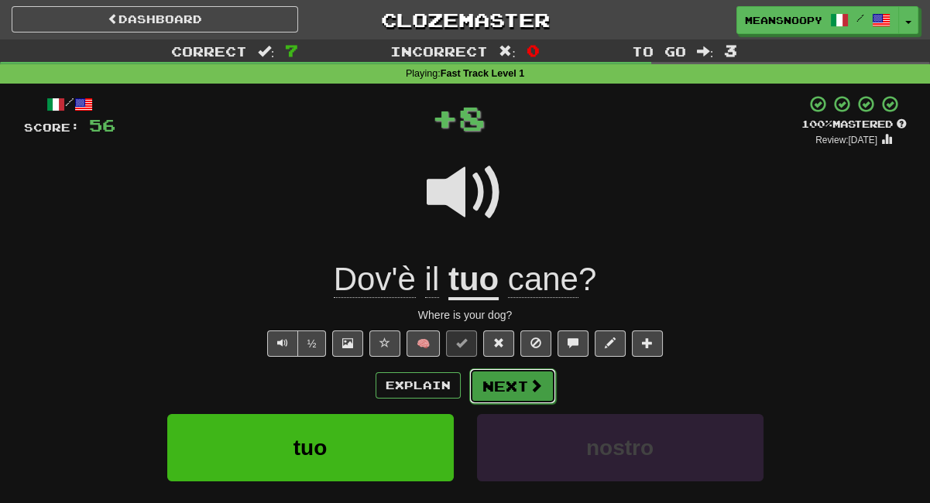
click at [500, 387] on button "Next" at bounding box center [512, 386] width 87 height 36
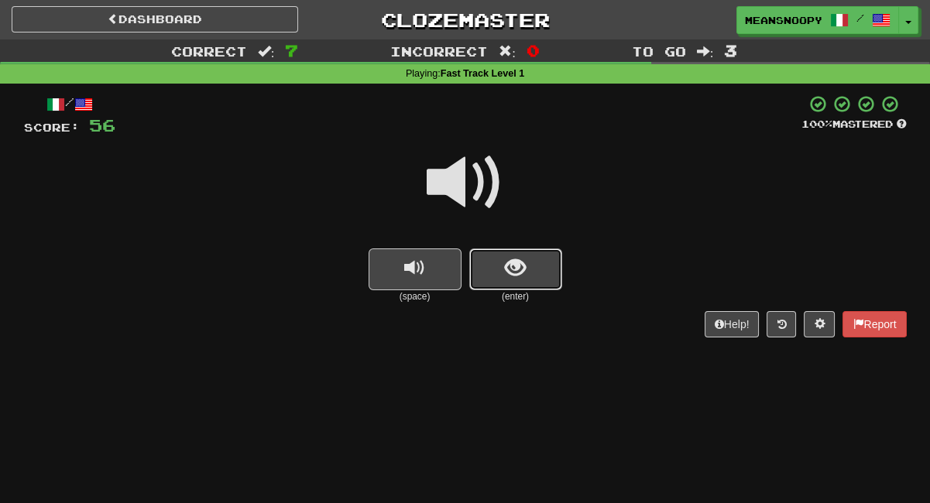
click at [528, 256] on button "show sentence" at bounding box center [515, 269] width 93 height 42
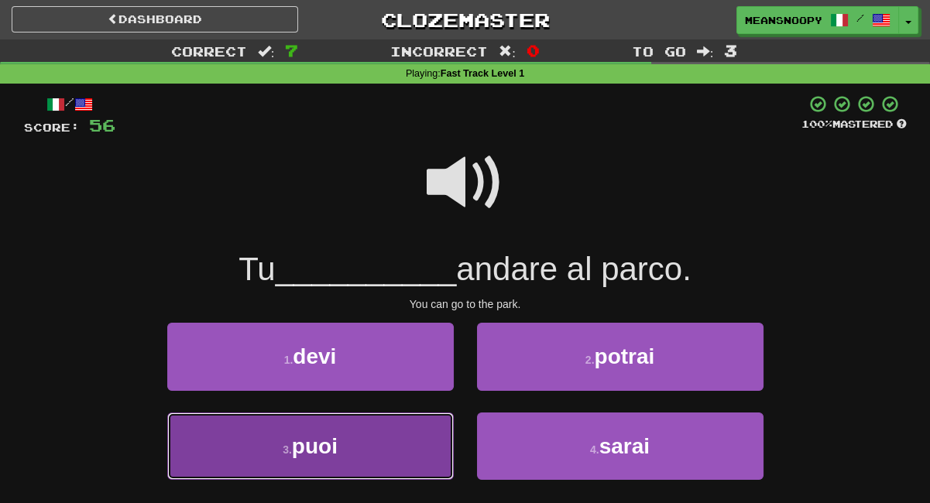
click at [378, 442] on button "3 . puoi" at bounding box center [310, 446] width 286 height 67
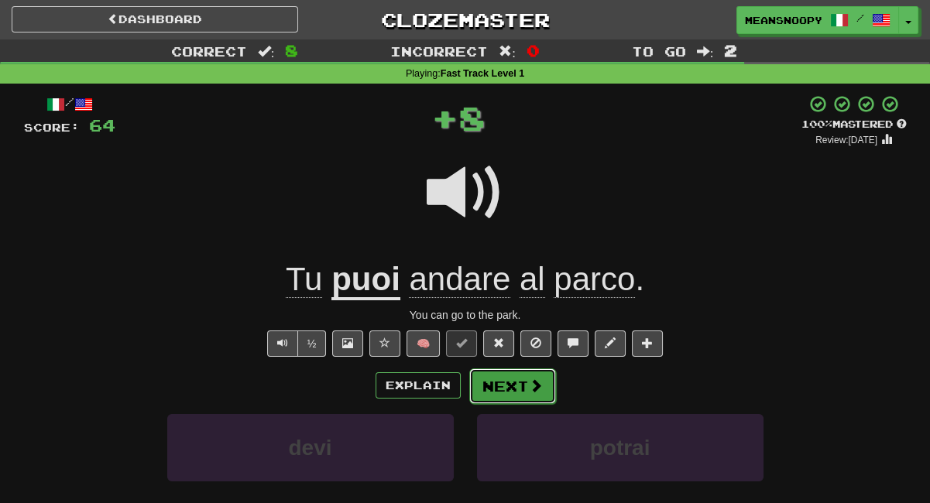
click at [514, 385] on button "Next" at bounding box center [512, 386] width 87 height 36
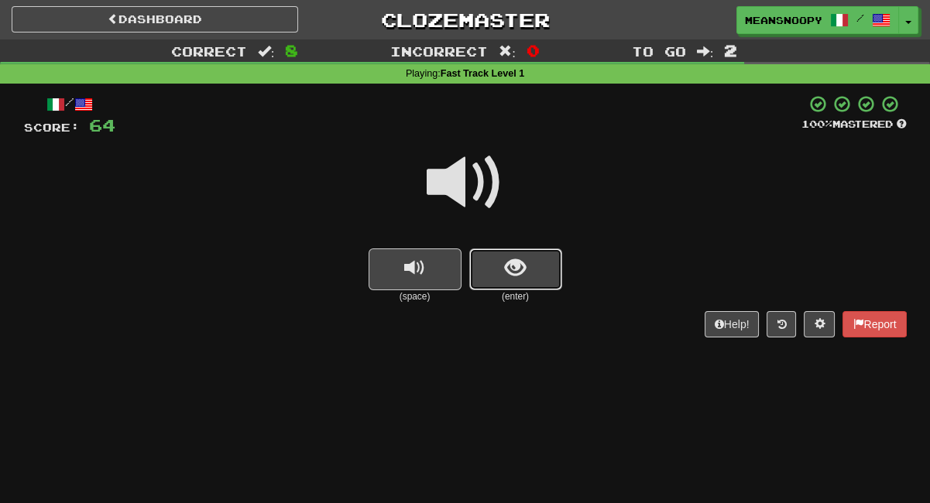
click at [540, 271] on button "show sentence" at bounding box center [515, 269] width 93 height 42
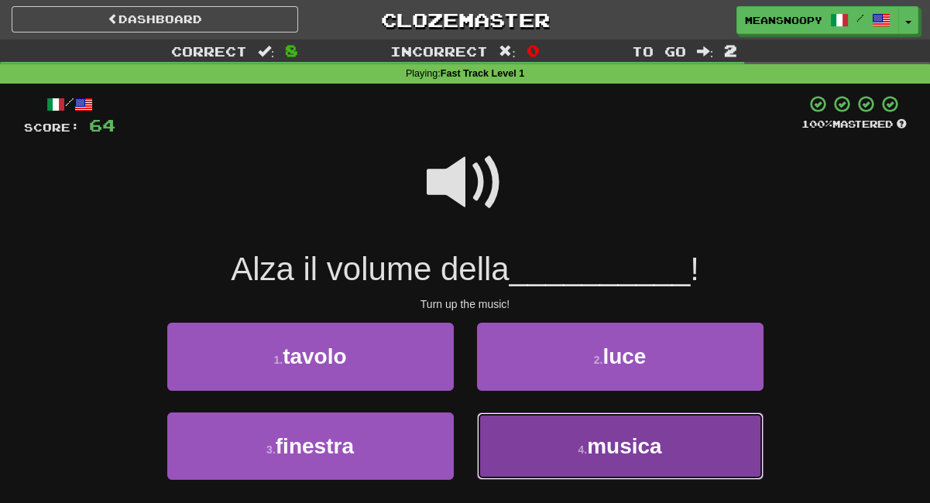
click at [535, 436] on button "4 . musica" at bounding box center [620, 446] width 286 height 67
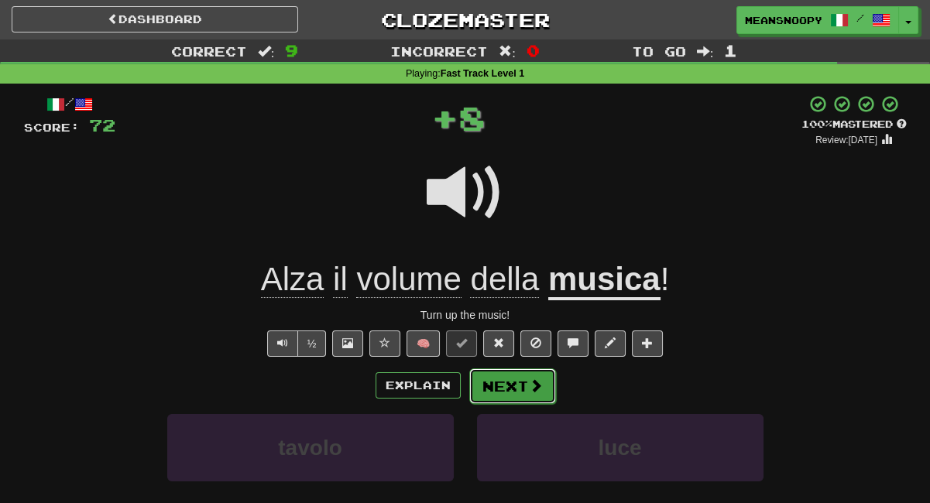
click at [512, 392] on button "Next" at bounding box center [512, 386] width 87 height 36
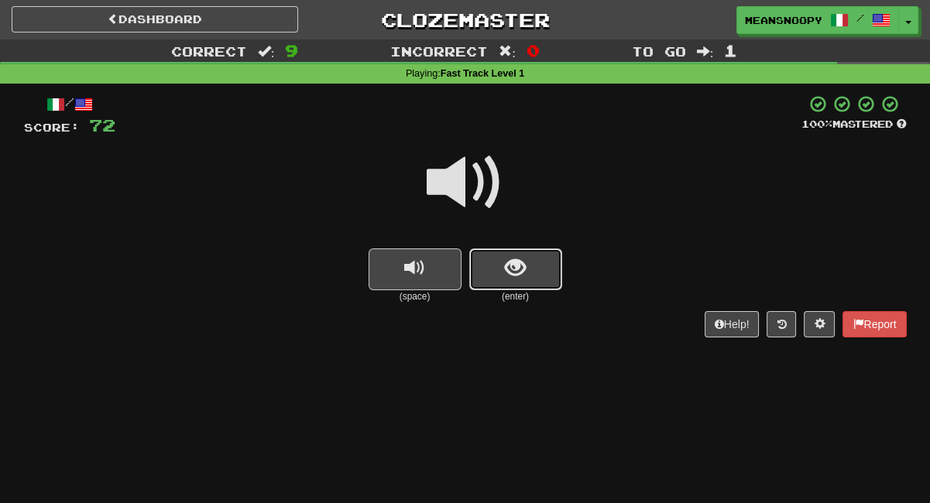
click at [520, 269] on span "show sentence" at bounding box center [515, 268] width 21 height 21
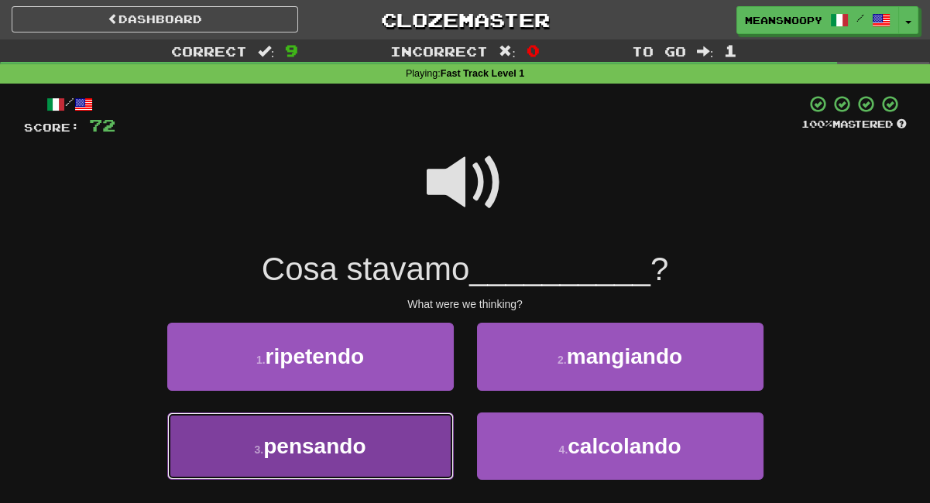
click at [412, 446] on button "3 . pensando" at bounding box center [310, 446] width 286 height 67
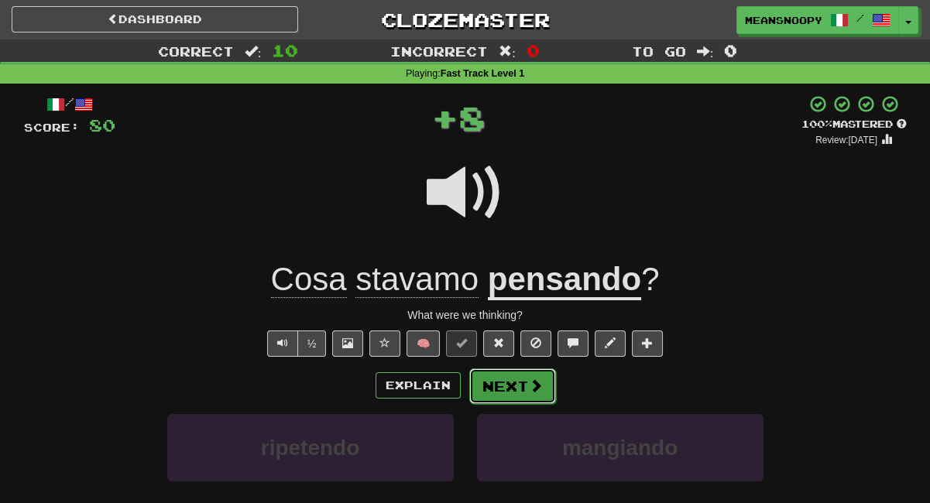
click at [526, 388] on button "Next" at bounding box center [512, 386] width 87 height 36
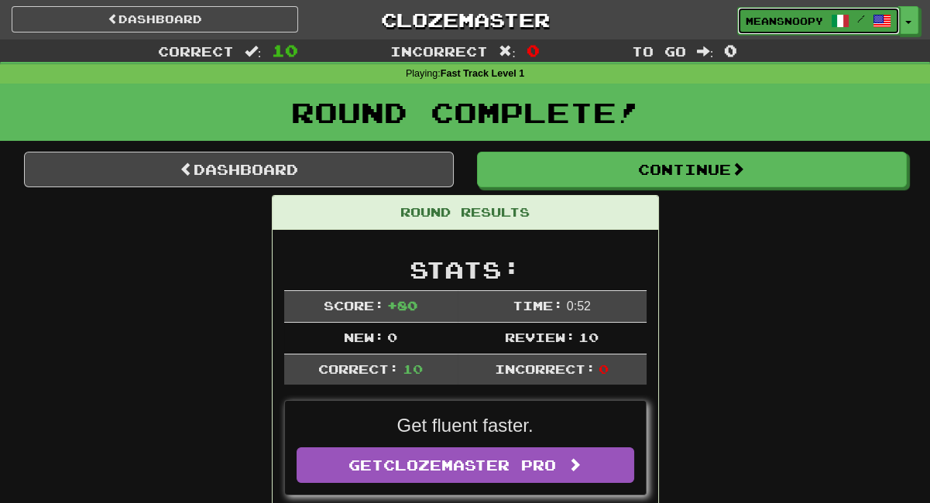
click at [787, 7] on link "meansnoopy /" at bounding box center [818, 21] width 163 height 28
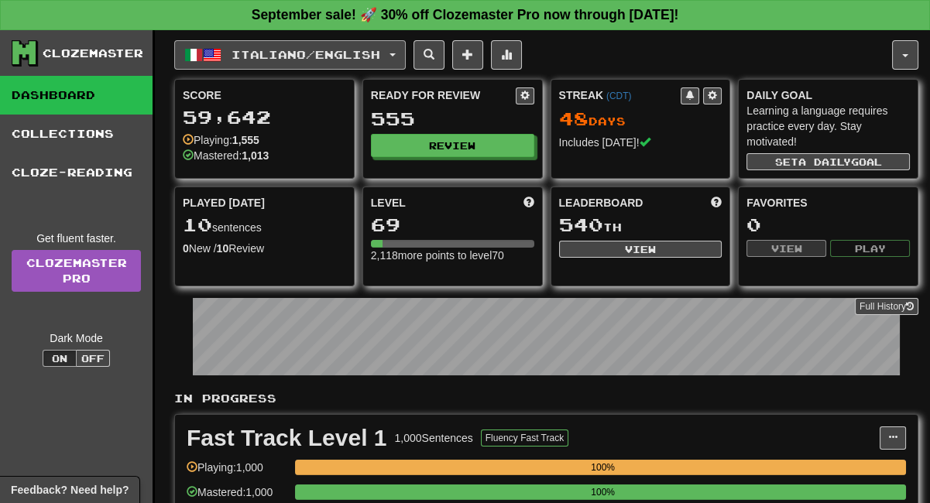
click at [380, 59] on span "Italiano / English" at bounding box center [305, 54] width 149 height 13
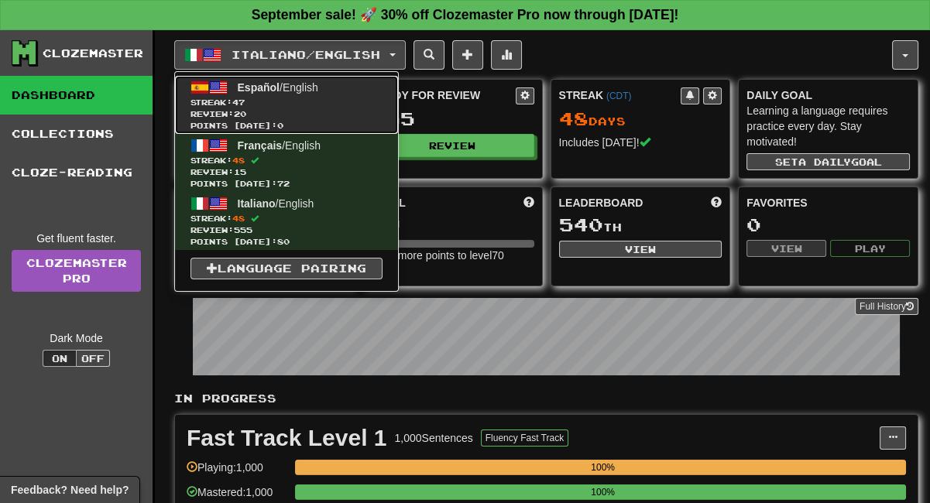
click at [313, 94] on link "Español / English Streak: 47 Review: 20 Points today: 0" at bounding box center [286, 105] width 223 height 58
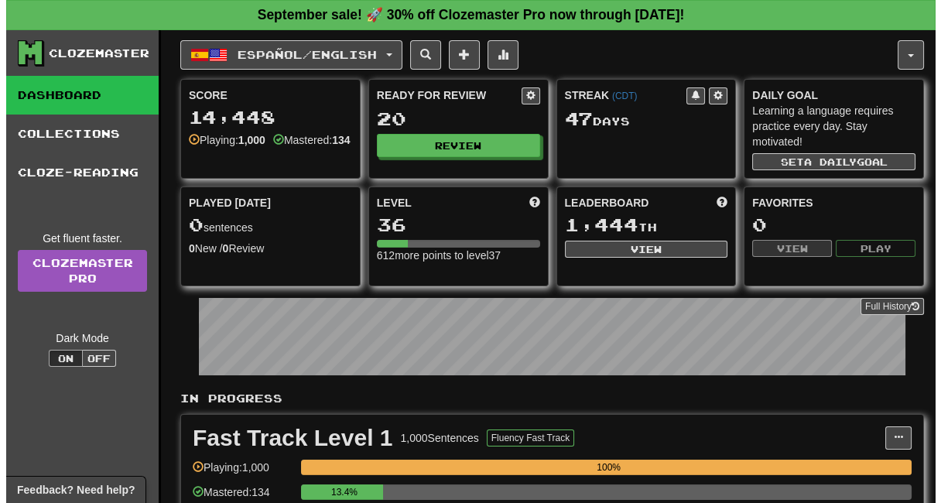
scroll to position [258, 0]
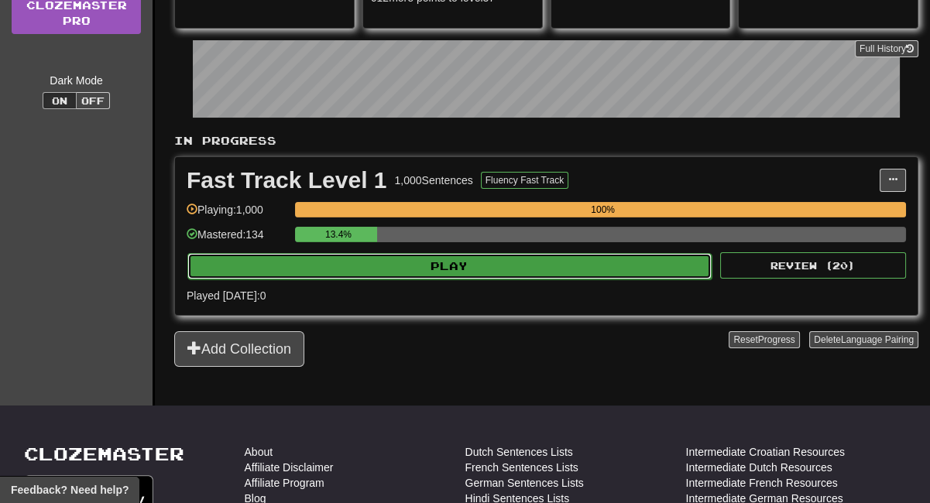
click at [485, 266] on button "Play" at bounding box center [449, 266] width 524 height 26
select select "**"
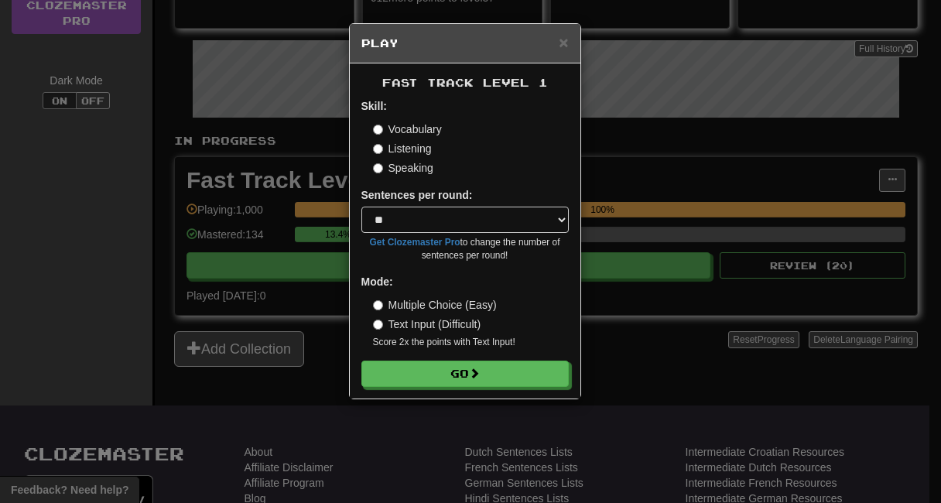
click at [410, 149] on label "Listening" at bounding box center [402, 148] width 59 height 15
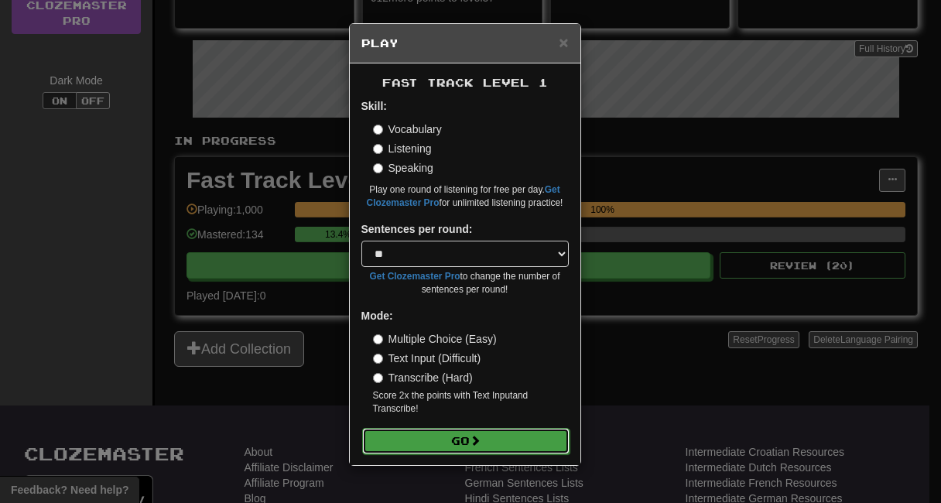
click at [413, 440] on button "Go" at bounding box center [465, 441] width 207 height 26
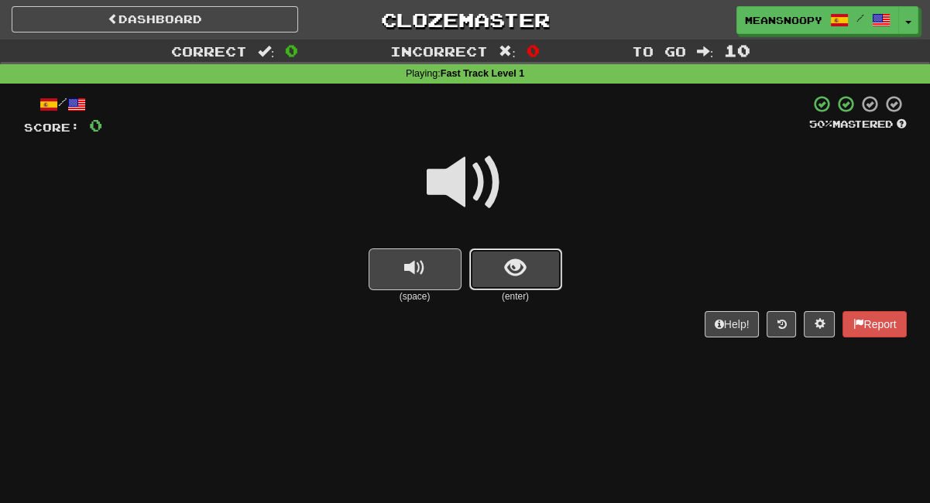
click at [529, 266] on button "show sentence" at bounding box center [515, 269] width 93 height 42
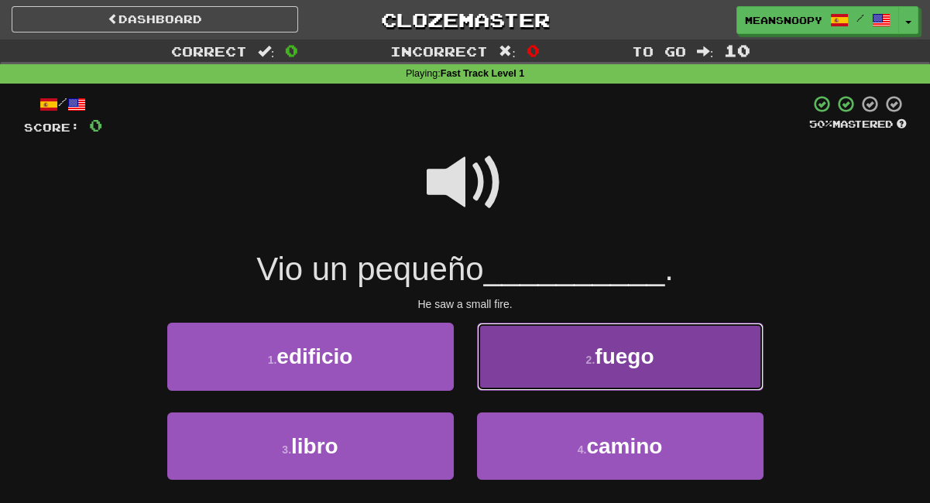
click at [545, 370] on button "2 . fuego" at bounding box center [620, 356] width 286 height 67
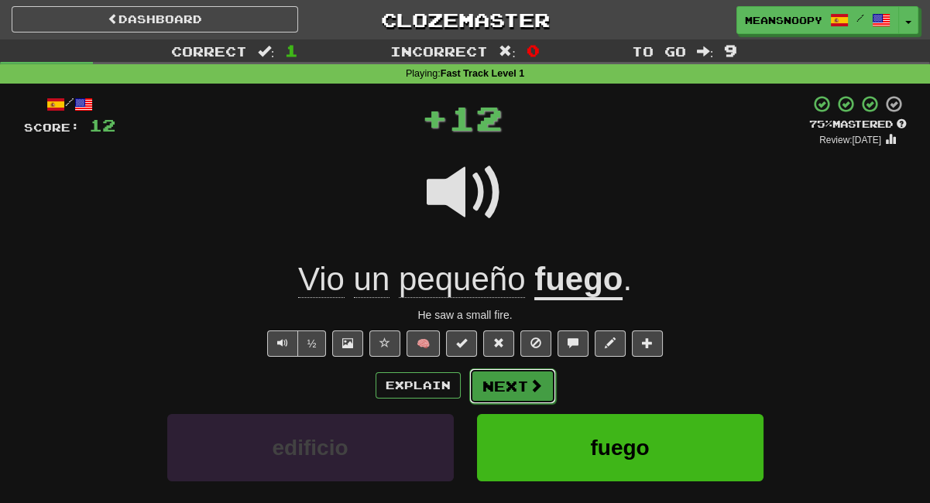
click at [516, 394] on button "Next" at bounding box center [512, 386] width 87 height 36
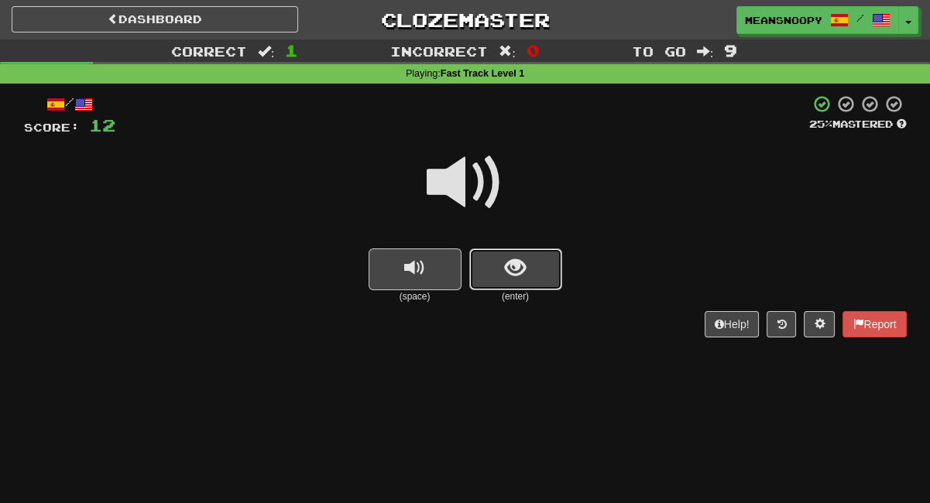
click at [535, 259] on button "show sentence" at bounding box center [515, 269] width 93 height 42
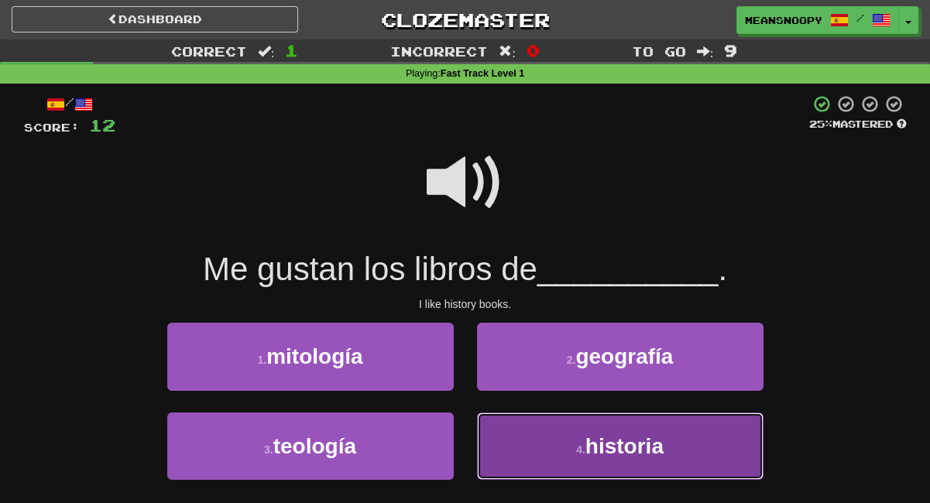
click at [528, 453] on button "4 . historia" at bounding box center [620, 446] width 286 height 67
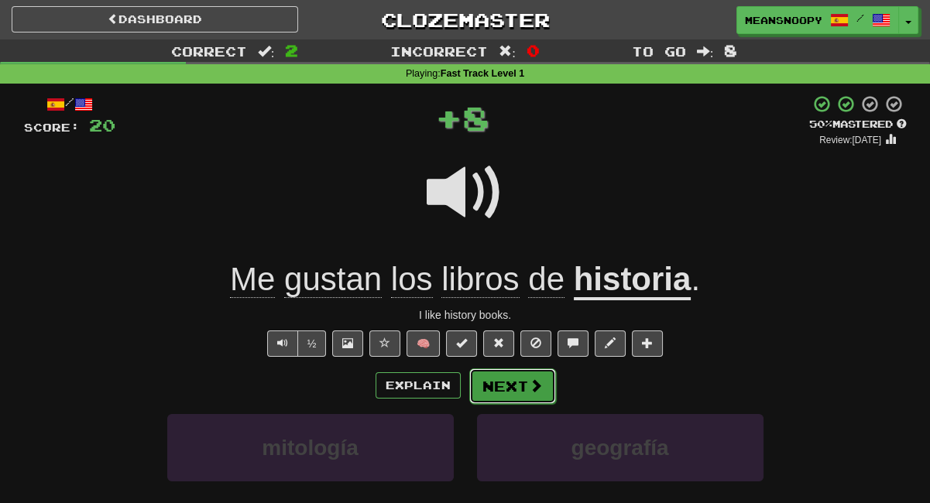
click at [516, 382] on button "Next" at bounding box center [512, 386] width 87 height 36
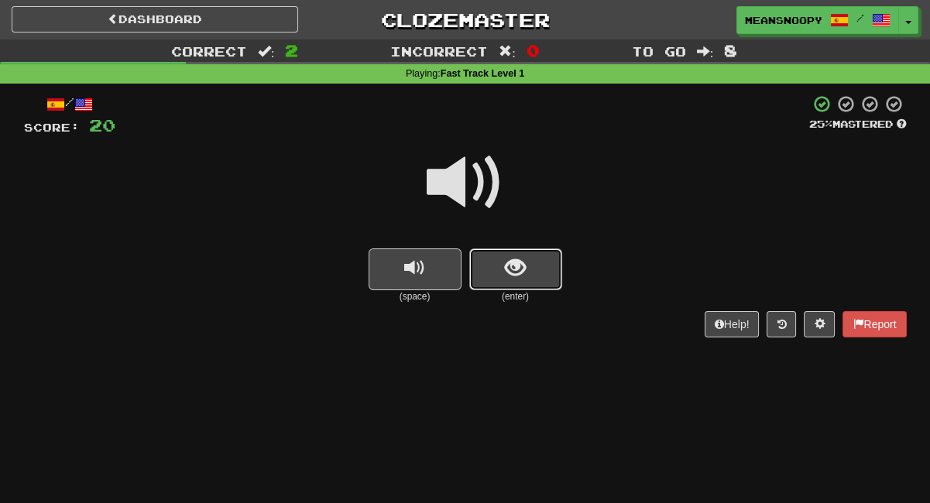
click at [497, 271] on button "show sentence" at bounding box center [515, 269] width 93 height 42
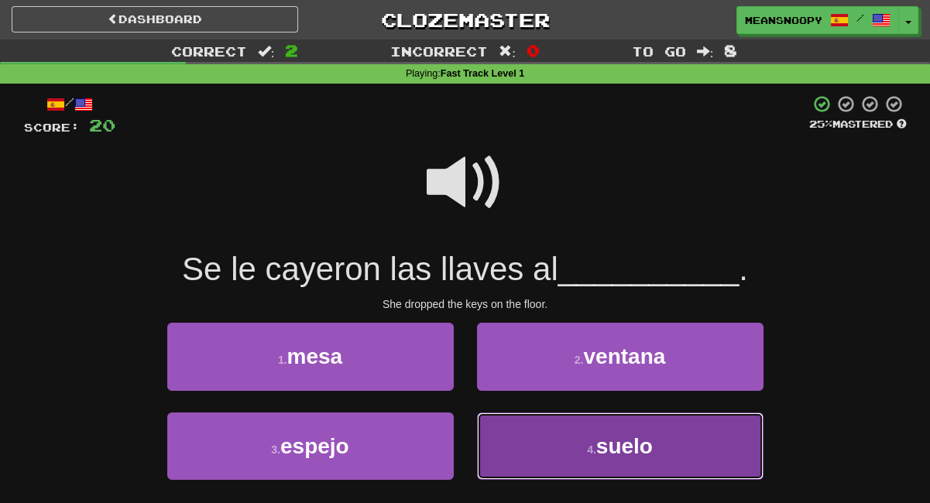
click at [531, 439] on button "4 . suelo" at bounding box center [620, 446] width 286 height 67
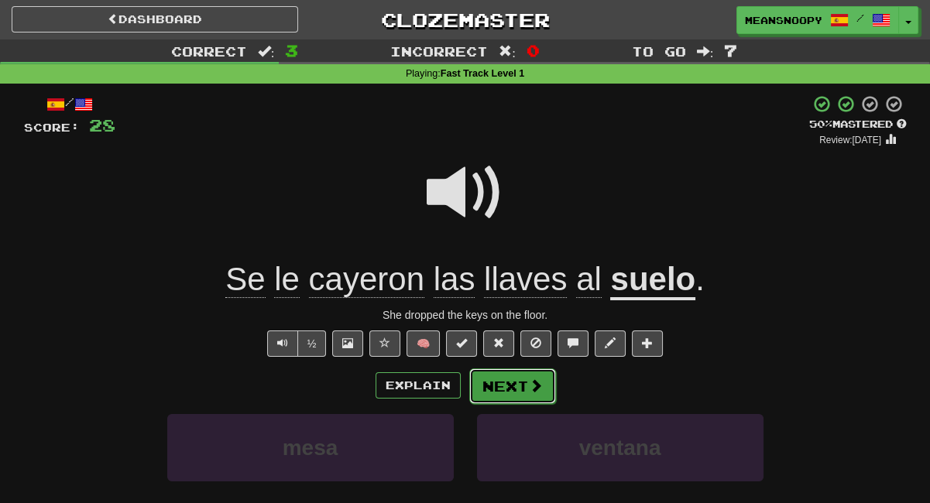
click at [508, 385] on button "Next" at bounding box center [512, 386] width 87 height 36
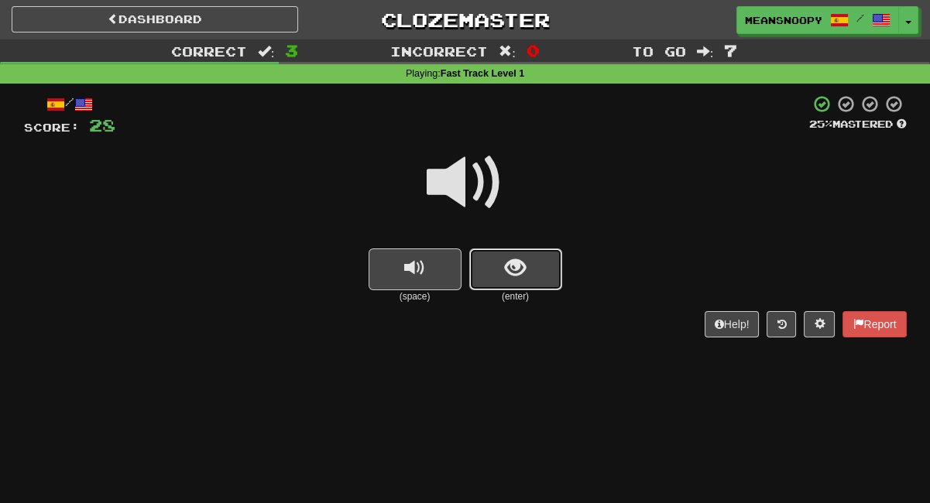
click at [540, 271] on button "show sentence" at bounding box center [515, 269] width 93 height 42
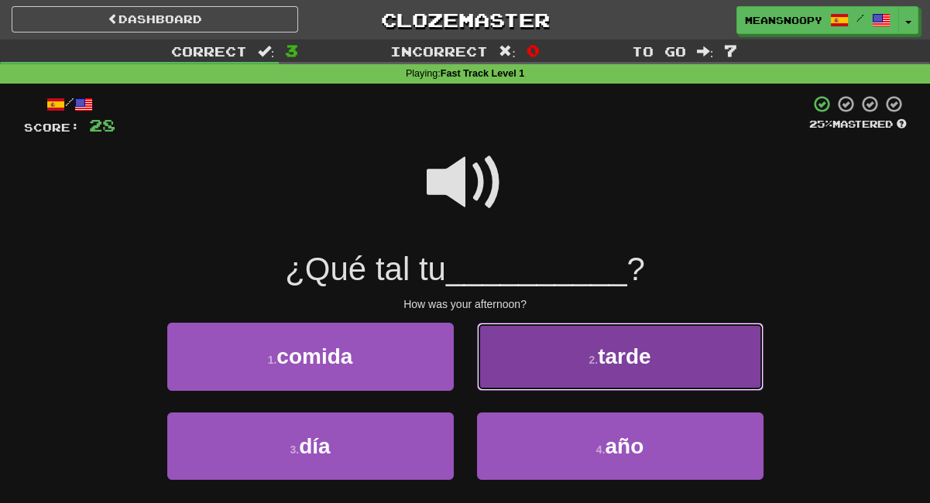
click at [522, 385] on button "2 . tarde" at bounding box center [620, 356] width 286 height 67
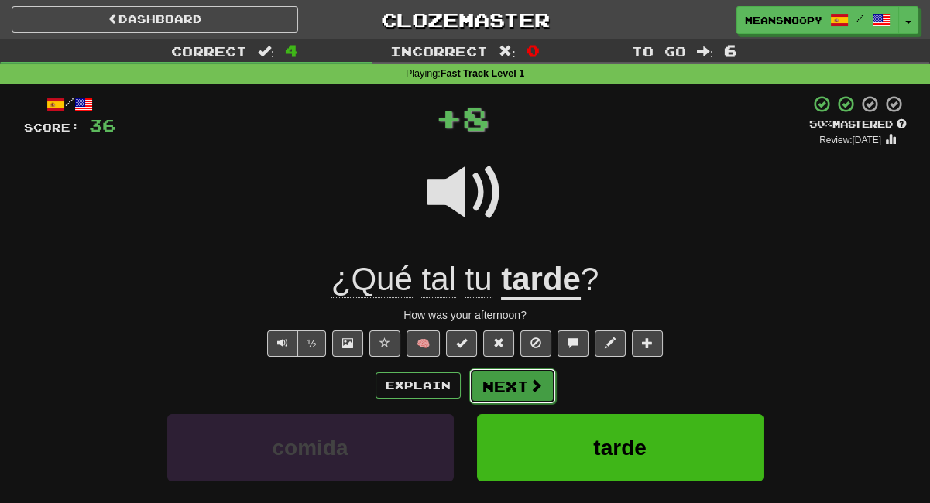
click at [524, 392] on button "Next" at bounding box center [512, 386] width 87 height 36
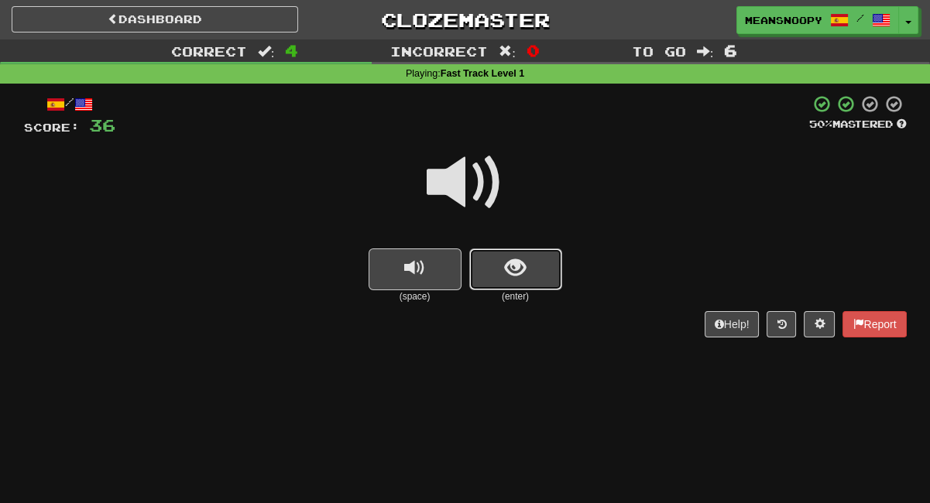
click at [526, 272] on button "show sentence" at bounding box center [515, 269] width 93 height 42
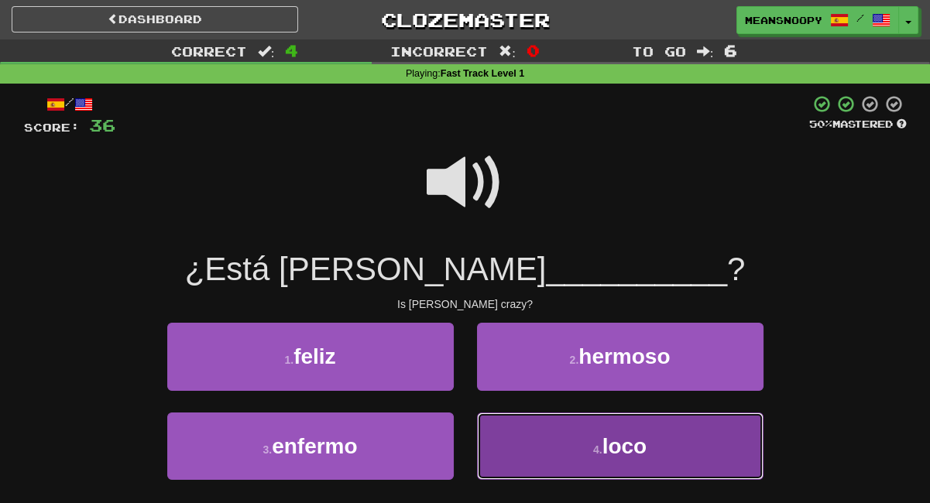
click at [557, 442] on button "4 . loco" at bounding box center [620, 446] width 286 height 67
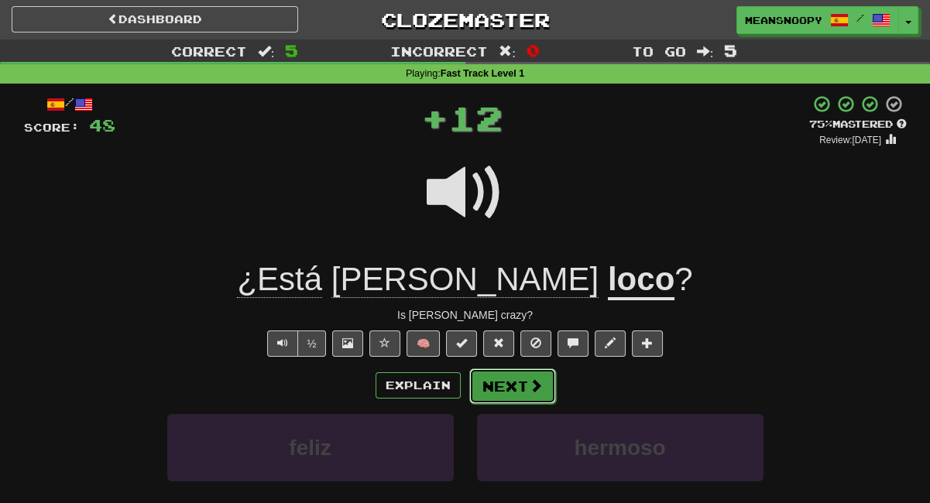
click at [522, 383] on button "Next" at bounding box center [512, 386] width 87 height 36
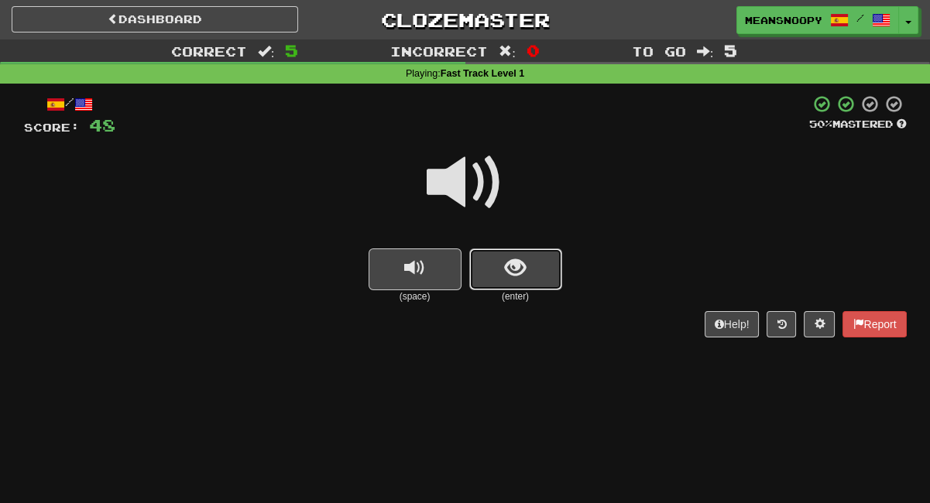
click at [505, 284] on button "show sentence" at bounding box center [515, 269] width 93 height 42
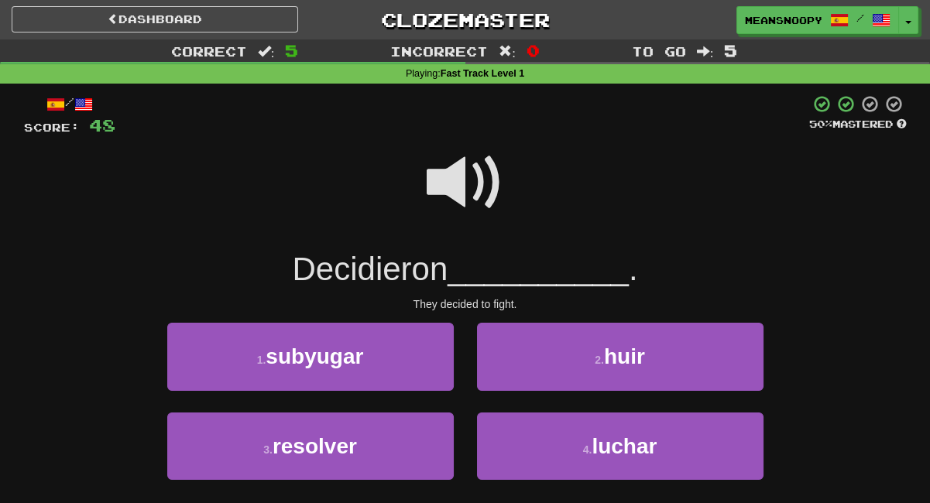
click at [447, 188] on span at bounding box center [465, 182] width 77 height 77
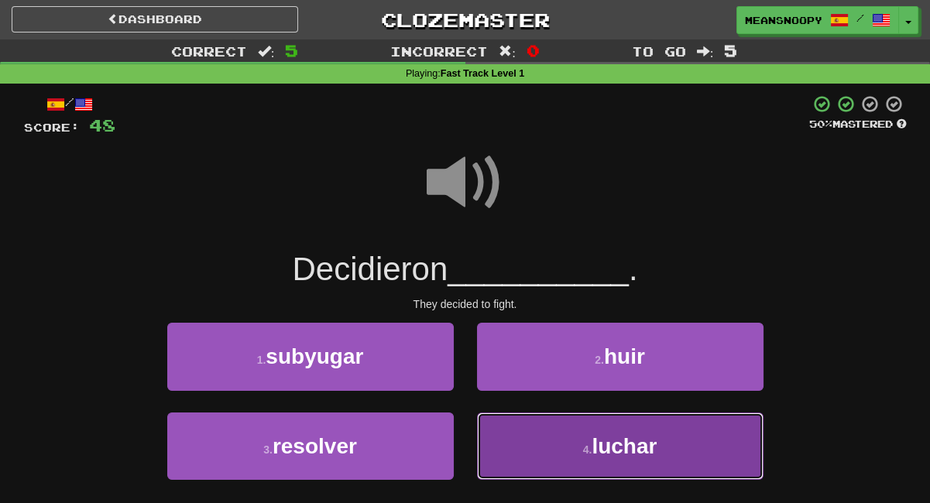
click at [546, 446] on button "4 . luchar" at bounding box center [620, 446] width 286 height 67
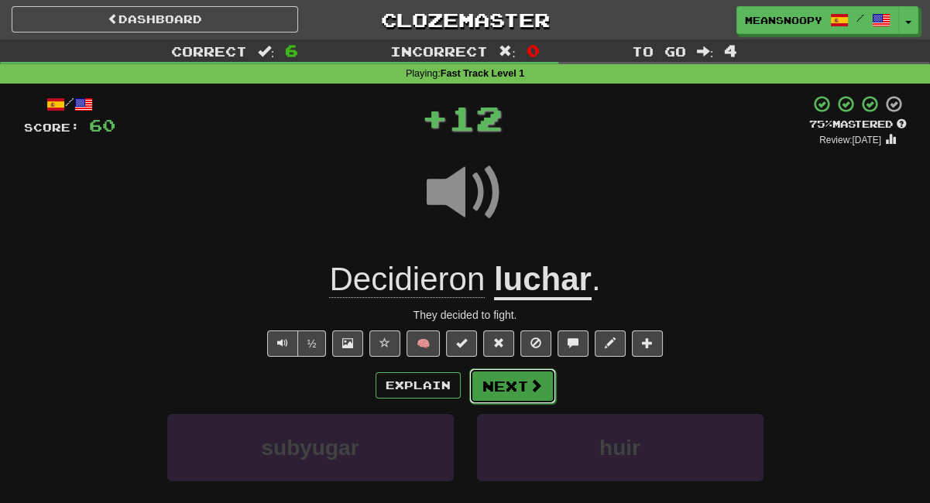
click at [529, 389] on span at bounding box center [536, 386] width 14 height 14
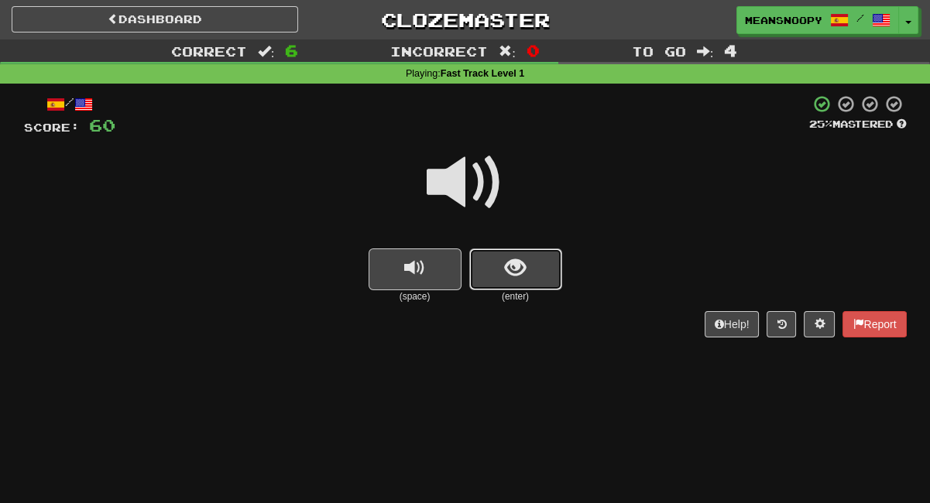
click at [537, 265] on button "show sentence" at bounding box center [515, 269] width 93 height 42
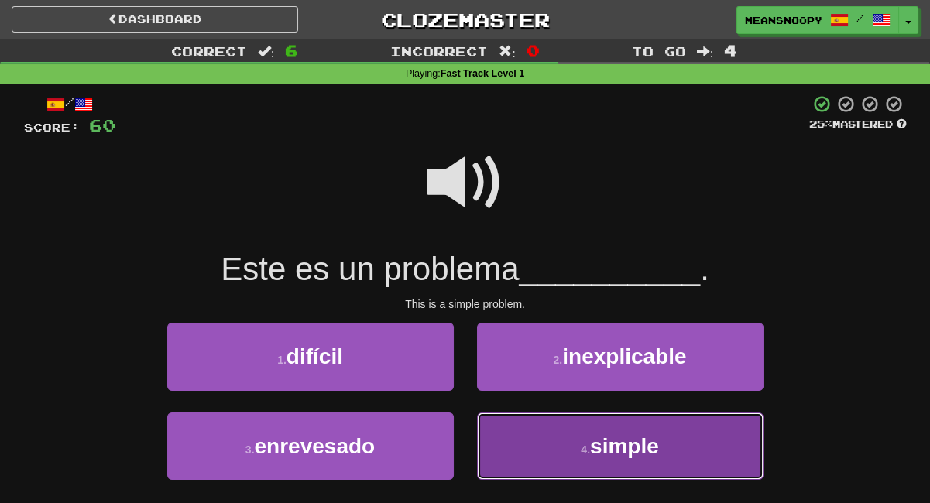
click at [529, 434] on button "4 . simple" at bounding box center [620, 446] width 286 height 67
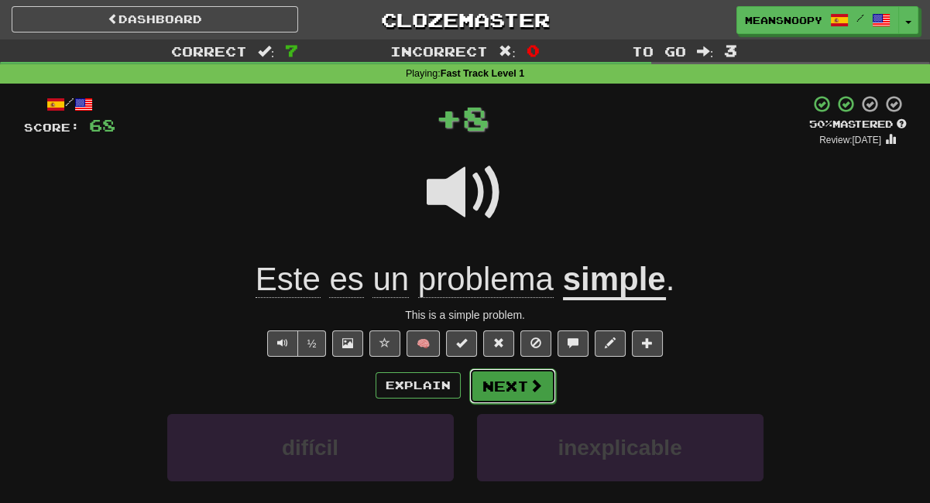
click at [505, 395] on button "Next" at bounding box center [512, 386] width 87 height 36
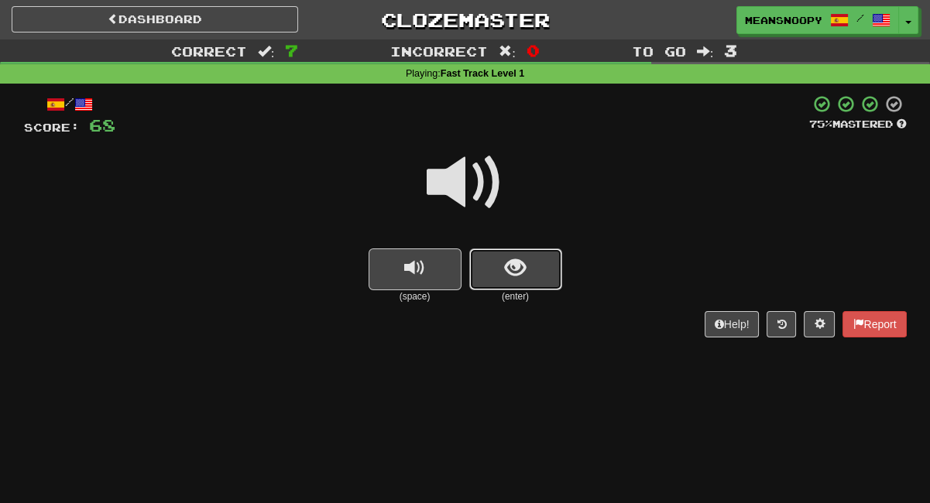
click at [523, 284] on button "show sentence" at bounding box center [515, 269] width 93 height 42
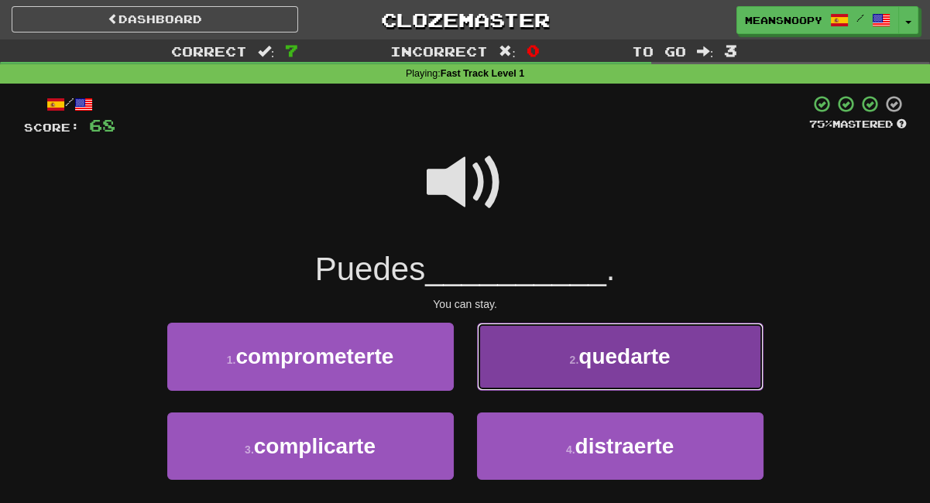
click at [547, 366] on button "2 . quedarte" at bounding box center [620, 356] width 286 height 67
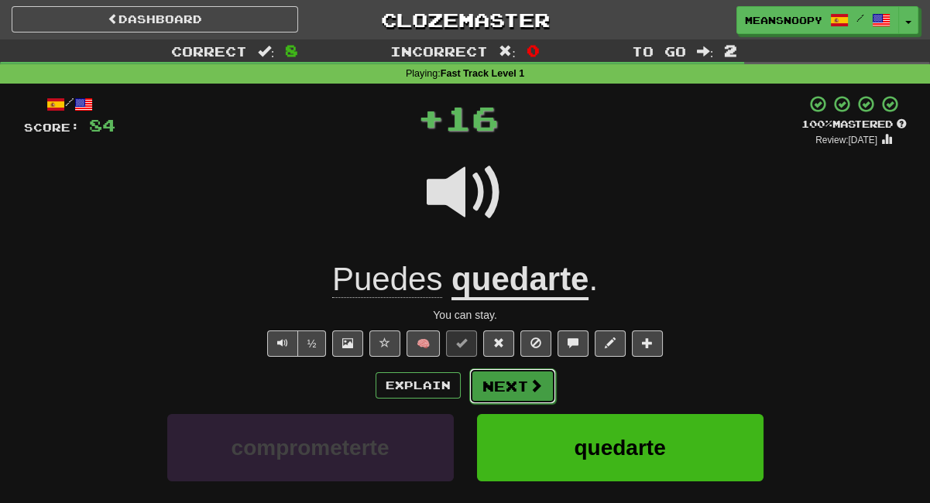
click at [501, 389] on button "Next" at bounding box center [512, 386] width 87 height 36
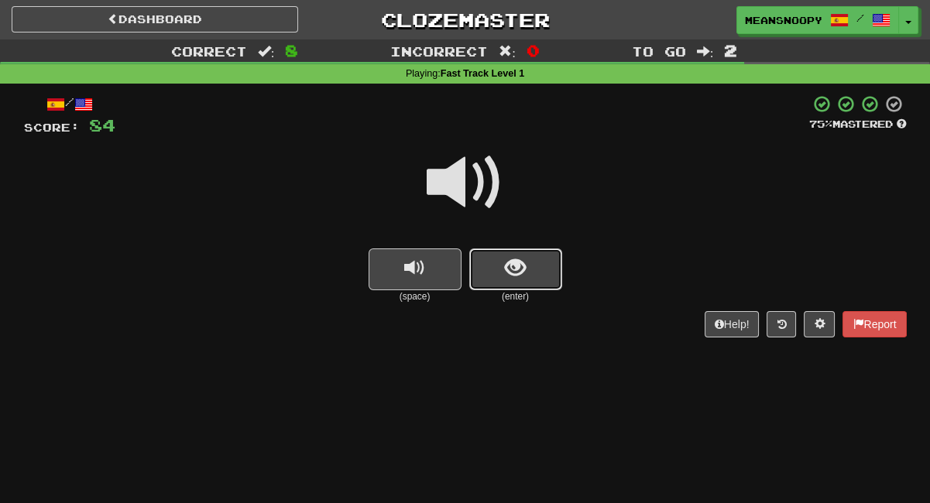
click at [526, 281] on button "show sentence" at bounding box center [515, 269] width 93 height 42
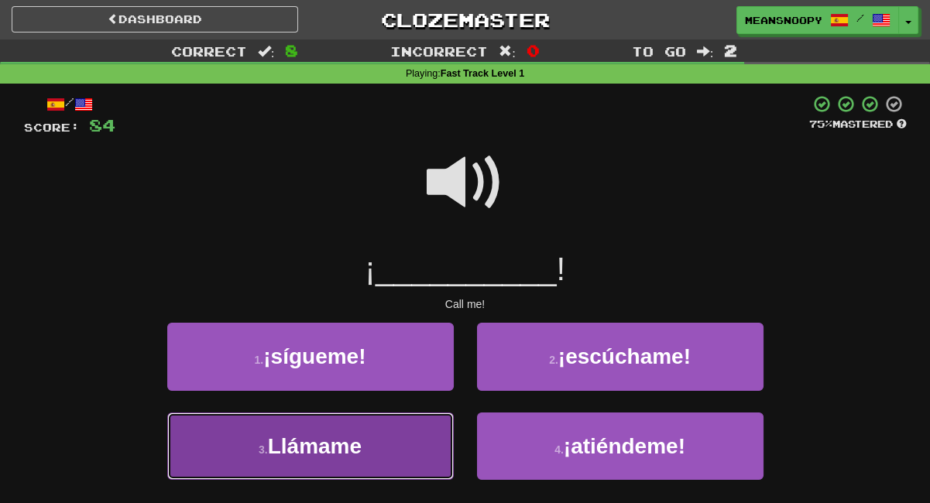
click at [379, 444] on button "3 . Llámame" at bounding box center [310, 446] width 286 height 67
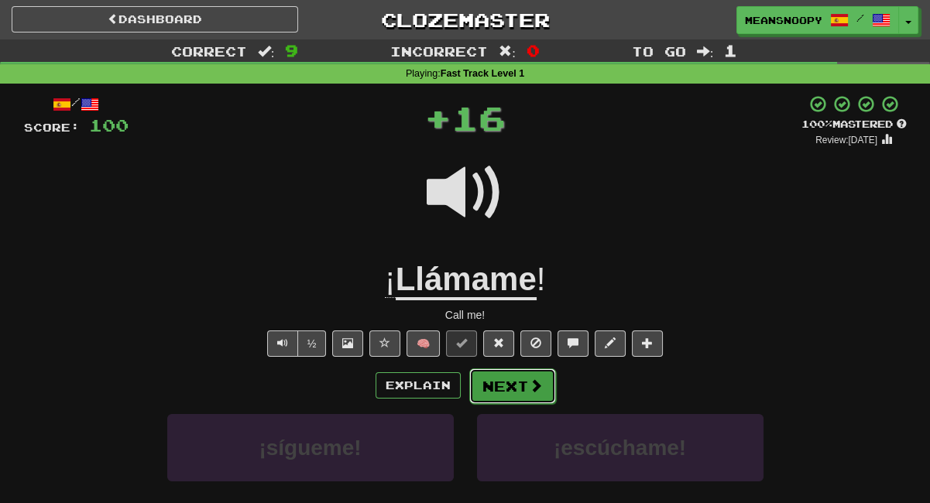
click at [503, 390] on button "Next" at bounding box center [512, 386] width 87 height 36
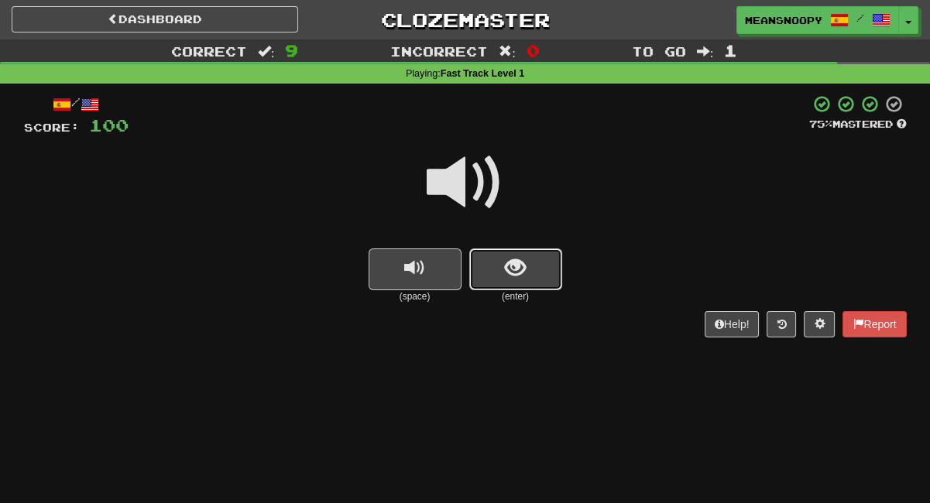
click at [519, 281] on button "show sentence" at bounding box center [515, 269] width 93 height 42
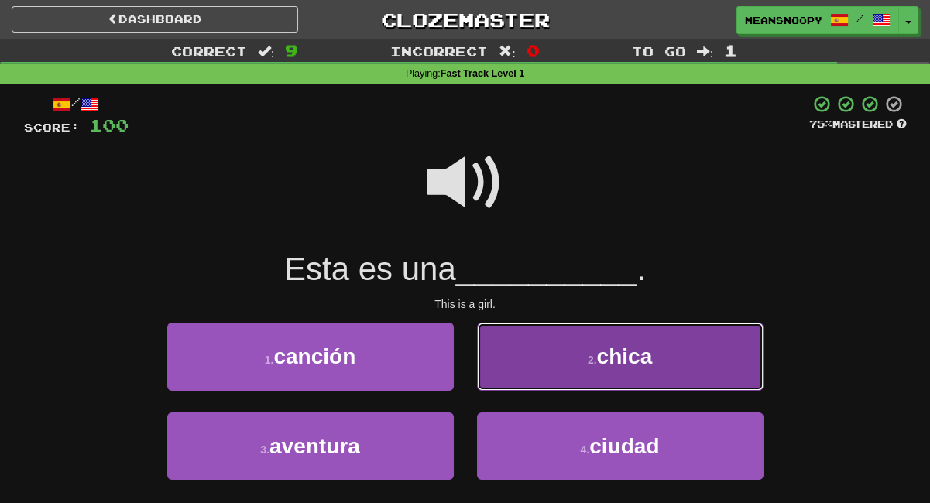
click at [543, 377] on button "2 . chica" at bounding box center [620, 356] width 286 height 67
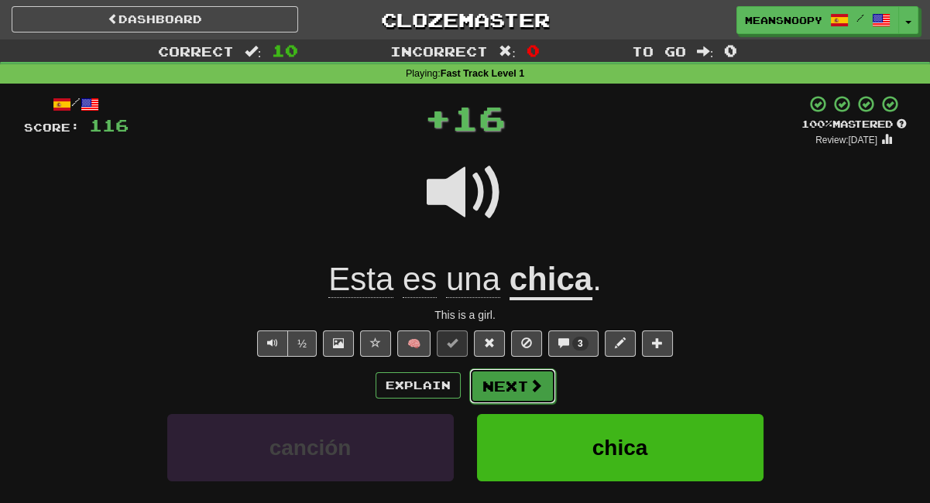
click at [522, 384] on button "Next" at bounding box center [512, 386] width 87 height 36
